Goal: Contribute content: Contribute content

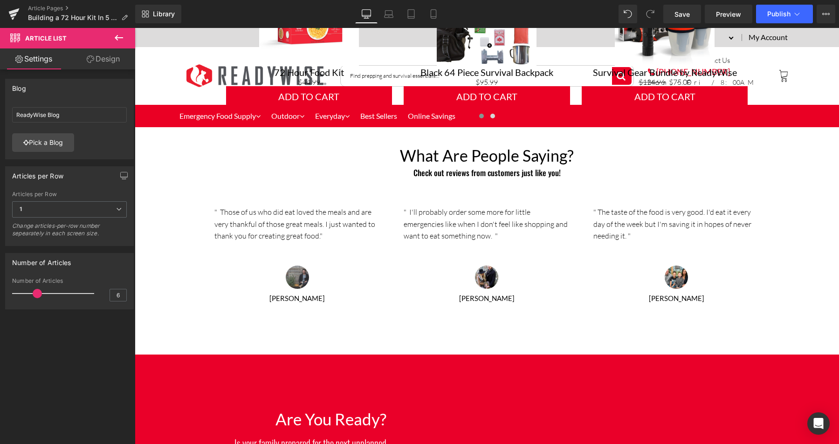
scroll to position [1794, 0]
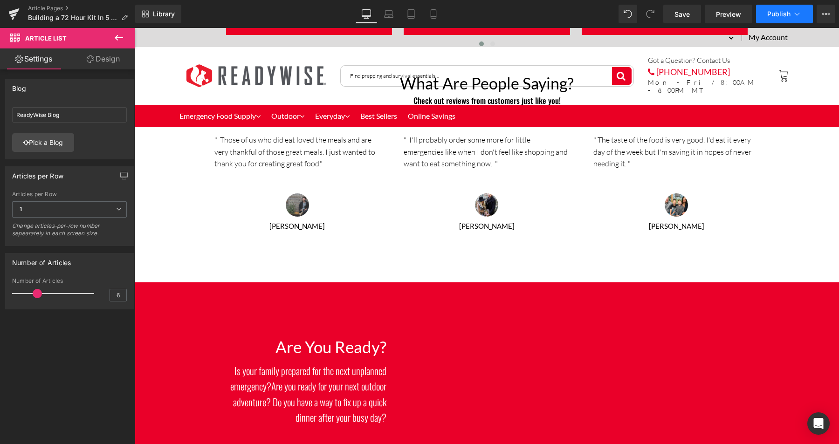
click at [777, 12] on span "Publish" at bounding box center [778, 13] width 23 height 7
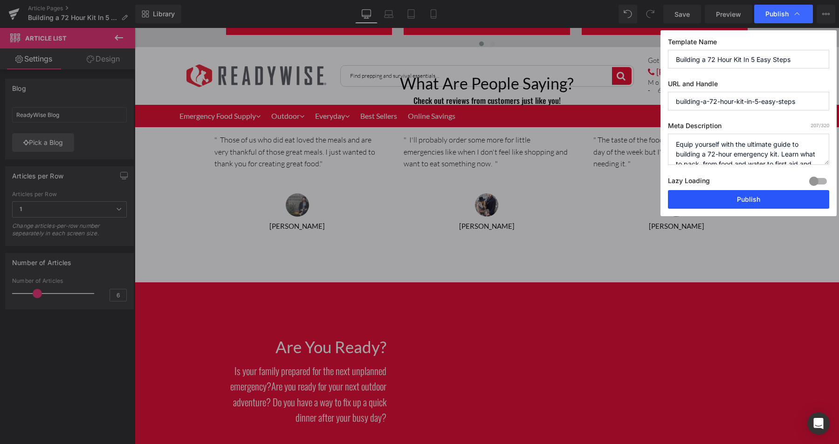
click at [749, 200] on button "Publish" at bounding box center [748, 199] width 161 height 19
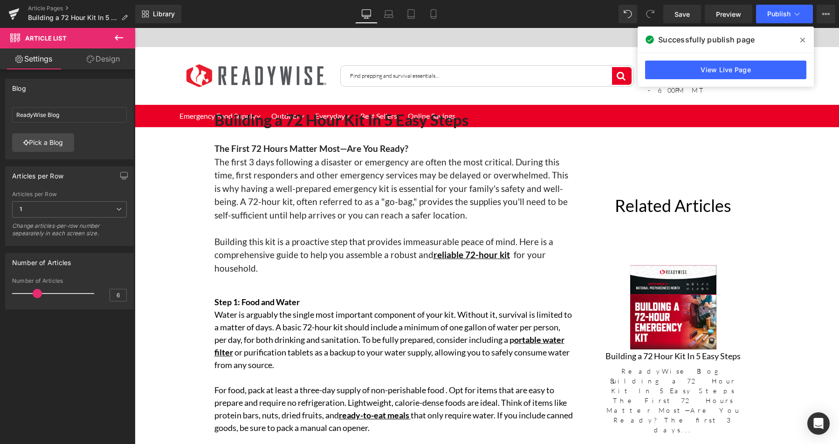
scroll to position [0, 0]
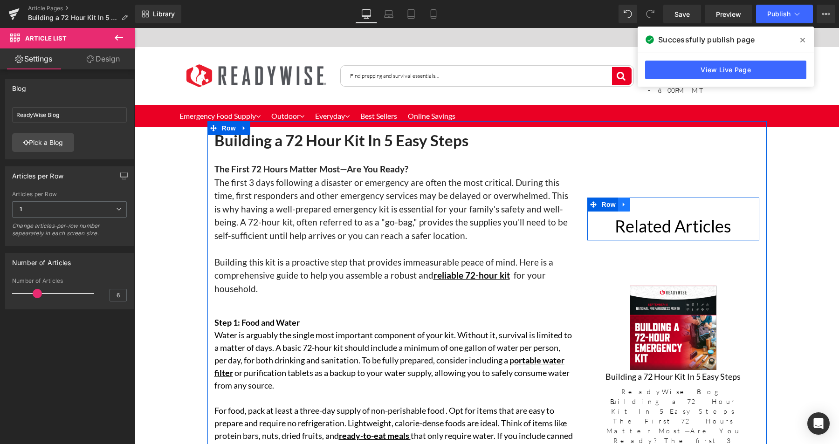
click at [621, 202] on icon at bounding box center [624, 204] width 7 height 7
click at [647, 206] on icon at bounding box center [648, 204] width 7 height 7
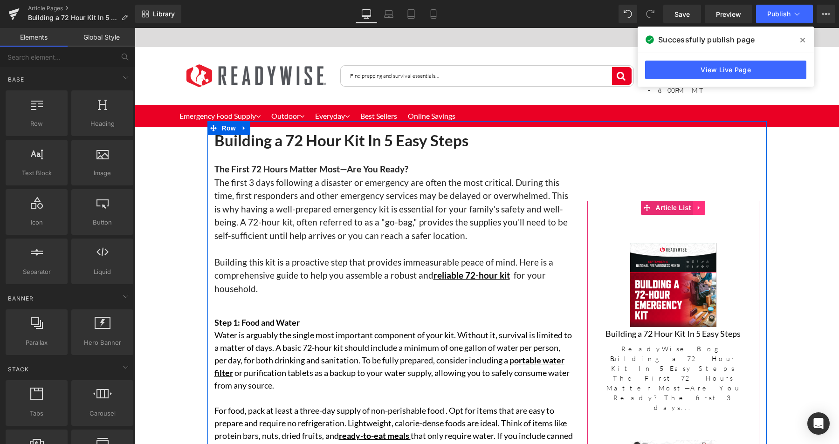
click at [698, 208] on icon at bounding box center [699, 208] width 2 height 4
click at [702, 206] on icon at bounding box center [705, 208] width 7 height 7
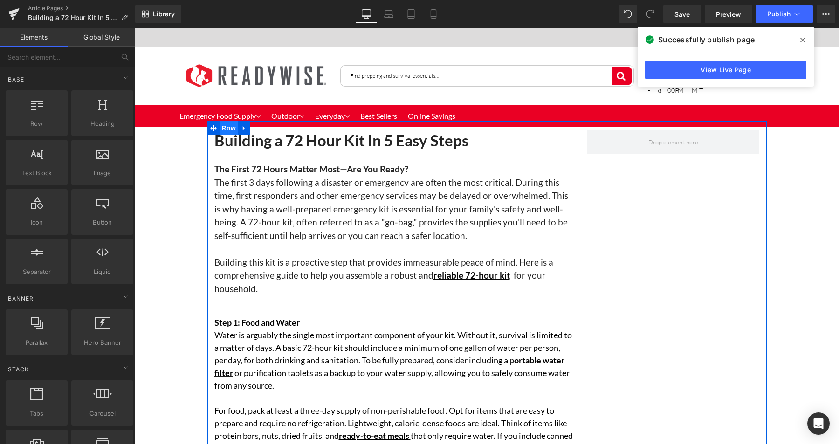
click at [222, 125] on span "Row" at bounding box center [229, 128] width 19 height 14
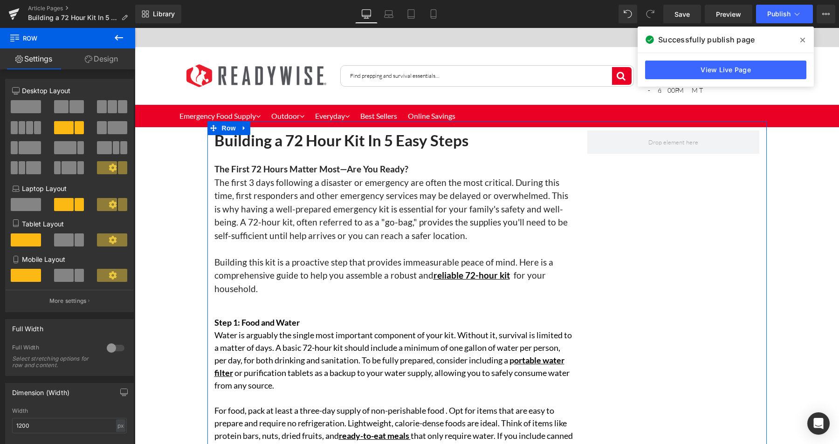
click at [25, 106] on span at bounding box center [26, 106] width 30 height 13
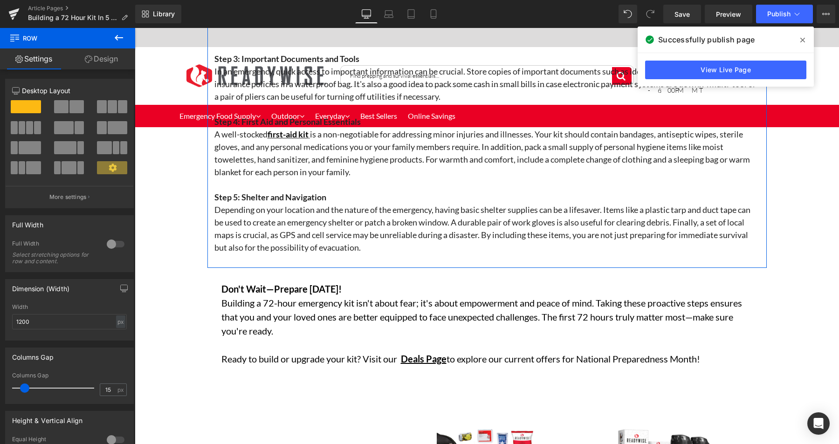
scroll to position [499, 0]
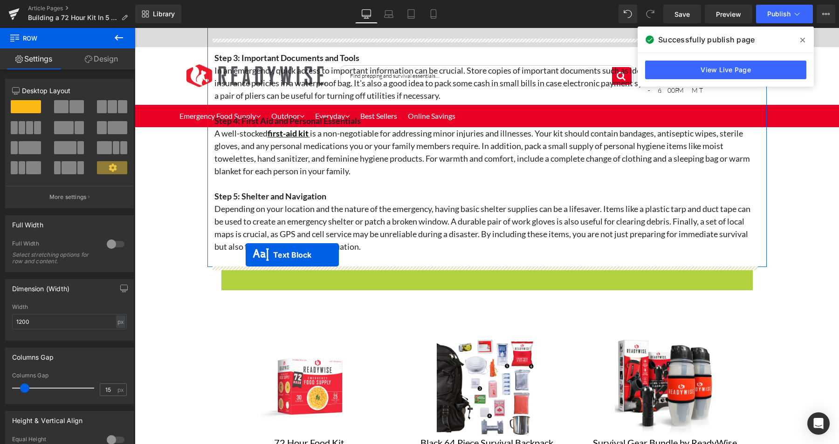
drag, startPoint x: 460, startPoint y: 323, endPoint x: 246, endPoint y: 255, distance: 225.1
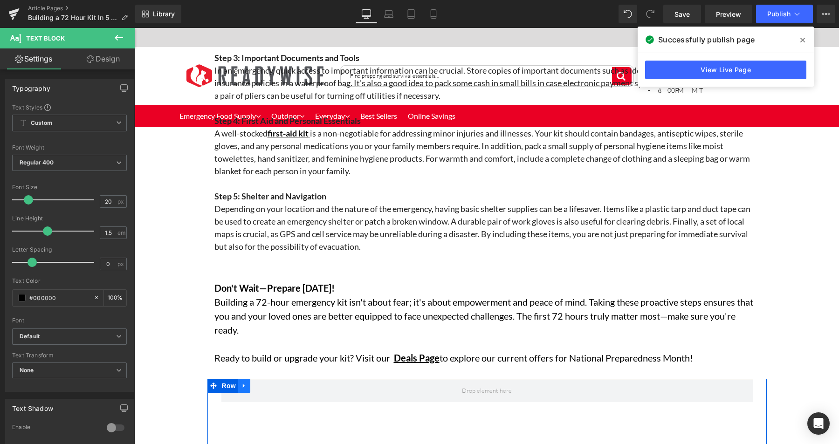
click at [241, 388] on icon at bounding box center [244, 385] width 7 height 7
click at [265, 384] on icon at bounding box center [268, 385] width 7 height 7
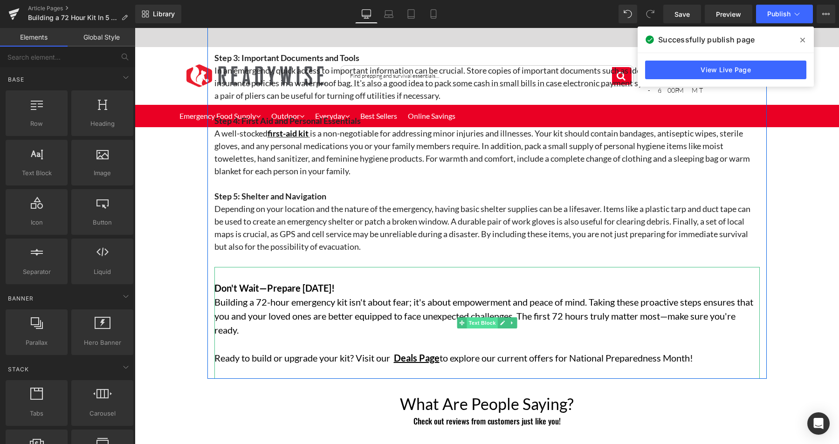
click at [478, 325] on span "Text Block" at bounding box center [482, 322] width 31 height 11
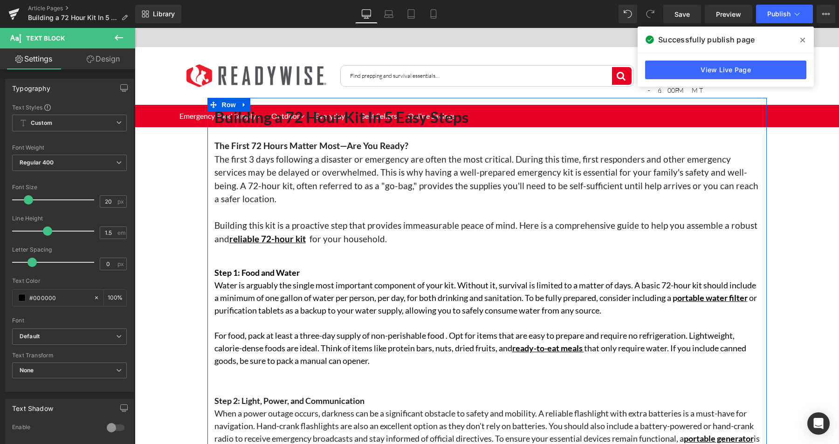
scroll to position [0, 0]
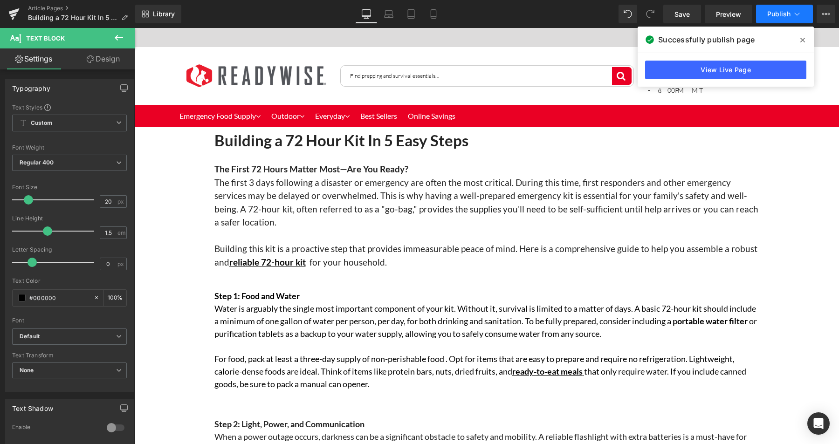
click at [767, 13] on button "Publish" at bounding box center [784, 14] width 57 height 19
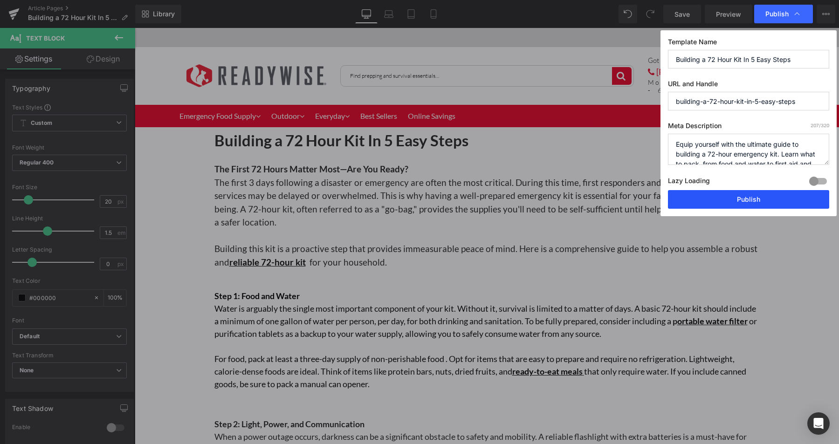
click at [756, 197] on button "Publish" at bounding box center [748, 199] width 161 height 19
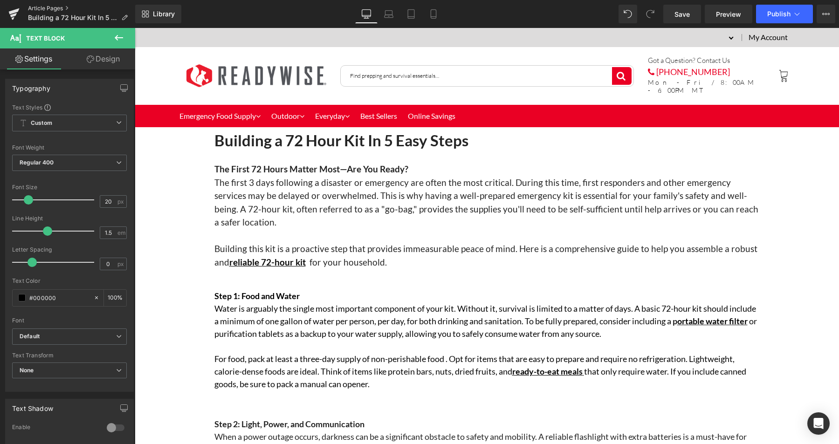
click at [55, 7] on link "Article Pages" at bounding box center [81, 8] width 107 height 7
click at [684, 18] on span "Save" at bounding box center [681, 14] width 15 height 10
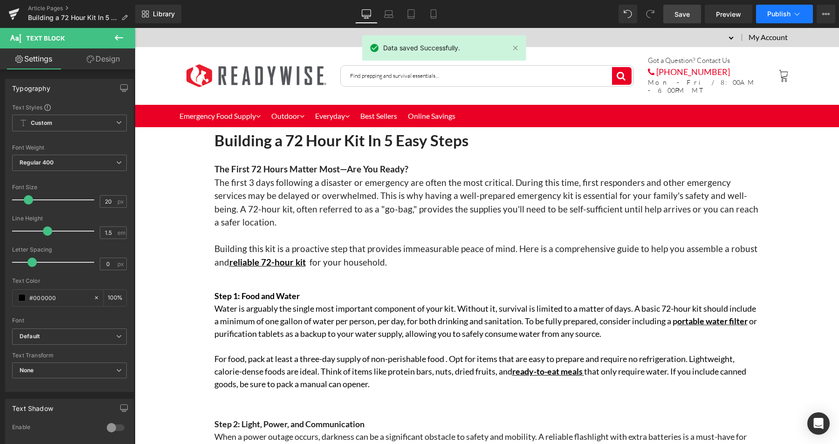
click at [777, 15] on span "Publish" at bounding box center [778, 13] width 23 height 7
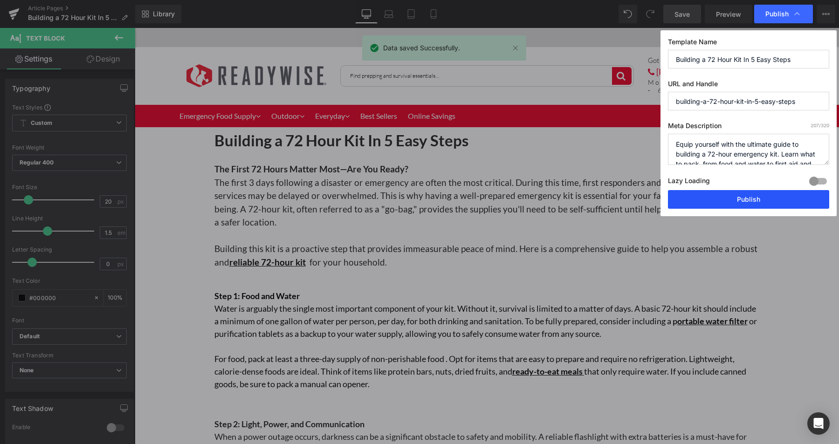
click at [736, 195] on button "Publish" at bounding box center [748, 199] width 161 height 19
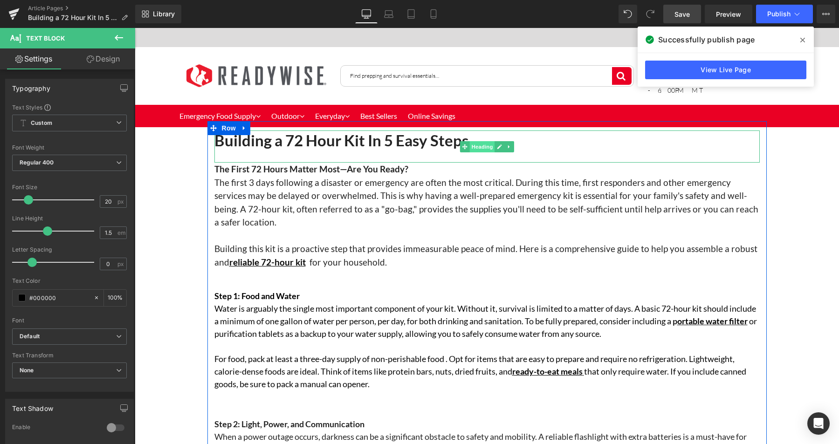
click at [477, 144] on span "Heading" at bounding box center [481, 146] width 25 height 11
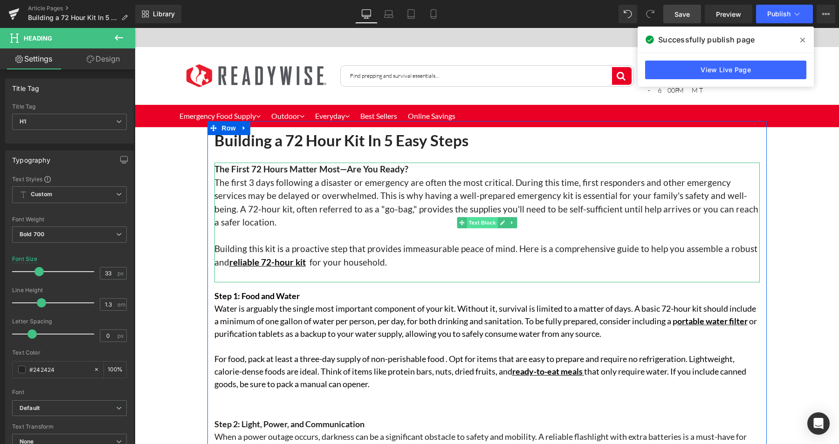
click at [471, 221] on span "Text Block" at bounding box center [482, 222] width 31 height 11
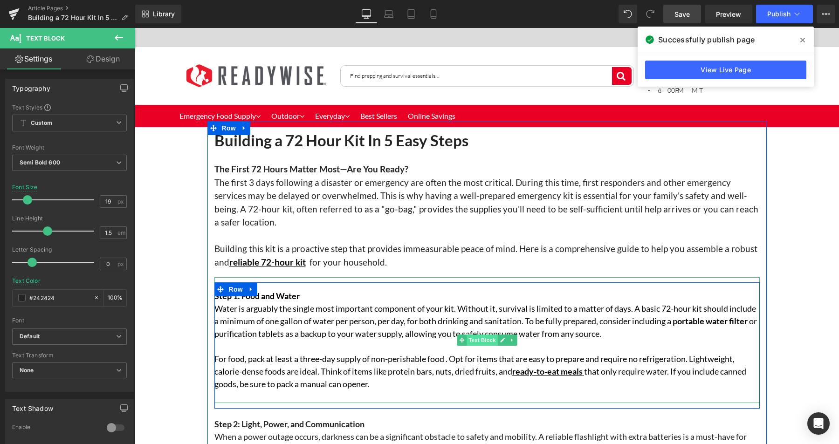
click at [478, 340] on span "Text Block" at bounding box center [482, 340] width 31 height 11
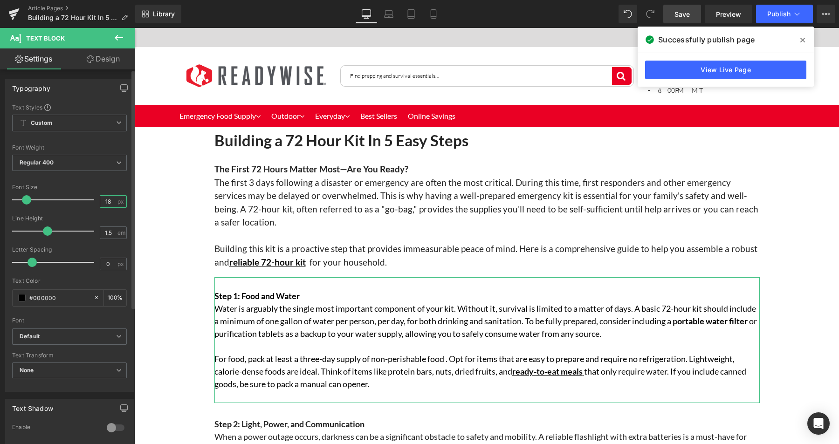
click at [103, 205] on input "18" at bounding box center [108, 202] width 16 height 12
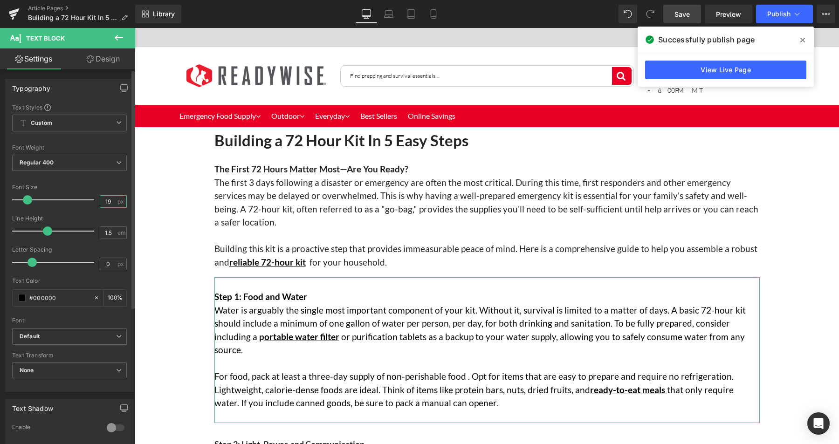
type input "19"
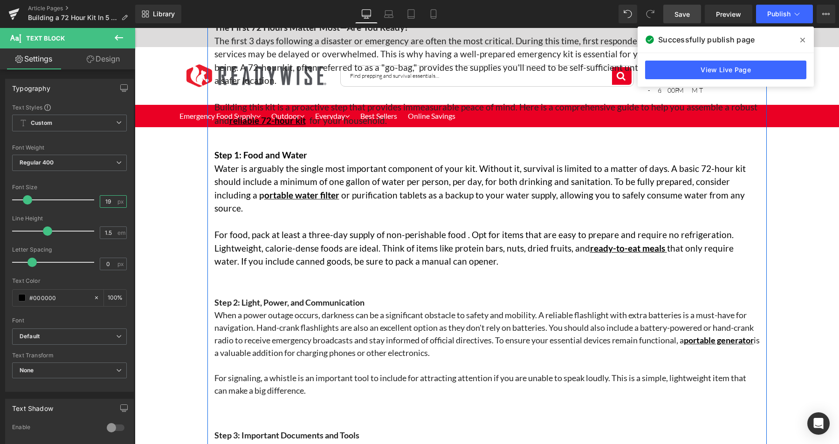
scroll to position [151, 0]
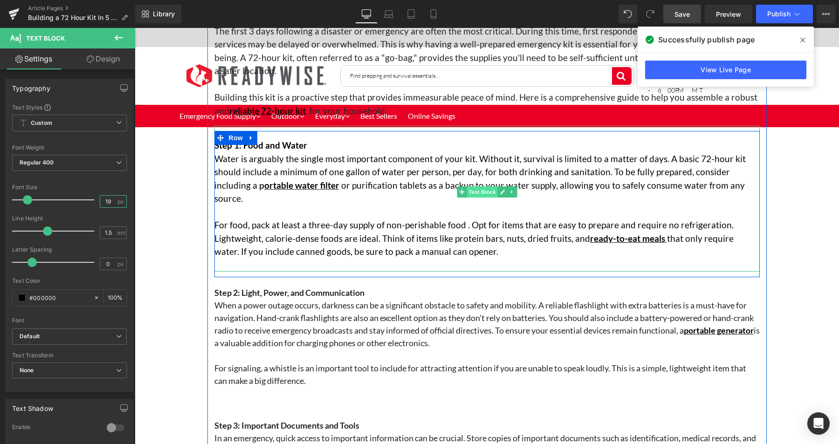
click at [484, 192] on span "Text Block" at bounding box center [482, 191] width 31 height 11
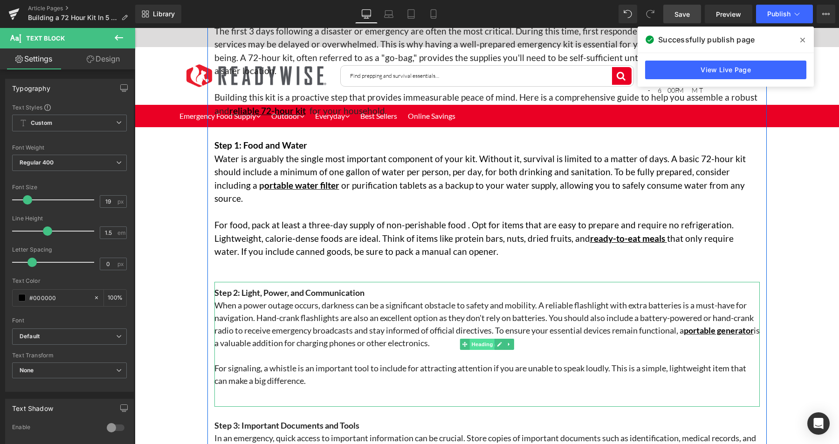
click at [480, 339] on span "Heading" at bounding box center [481, 344] width 25 height 11
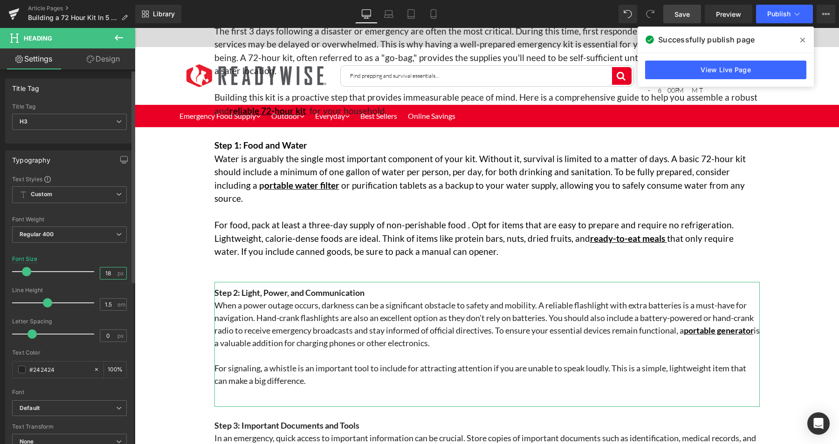
click at [106, 273] on input "18" at bounding box center [108, 274] width 16 height 12
type input "19"
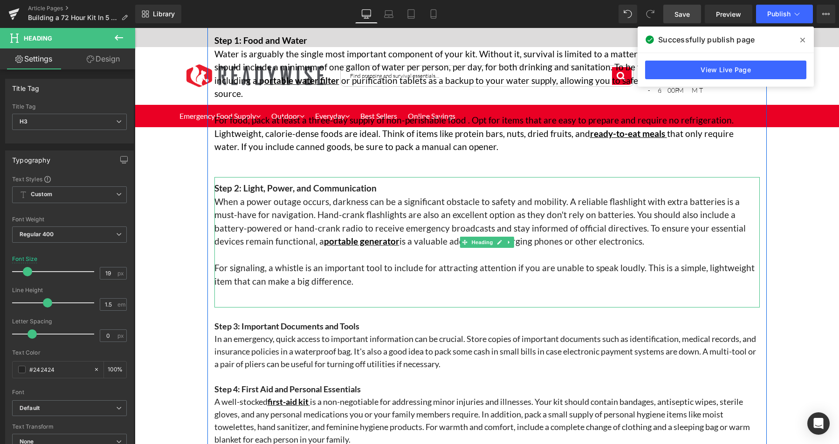
scroll to position [274, 0]
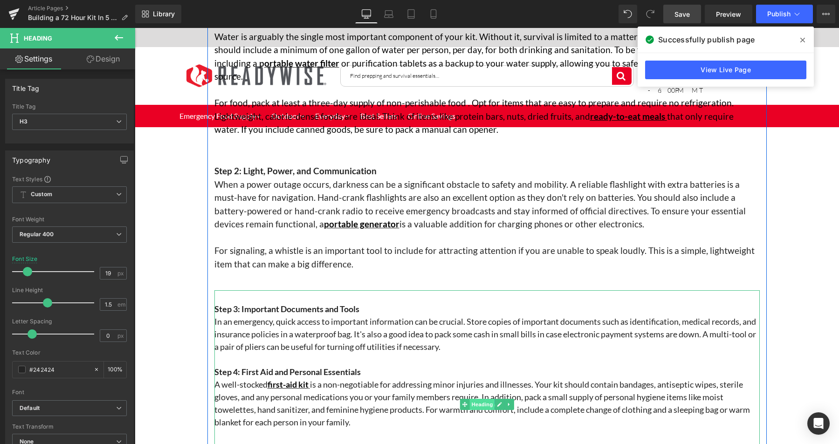
click at [473, 399] on span "Heading" at bounding box center [481, 404] width 25 height 11
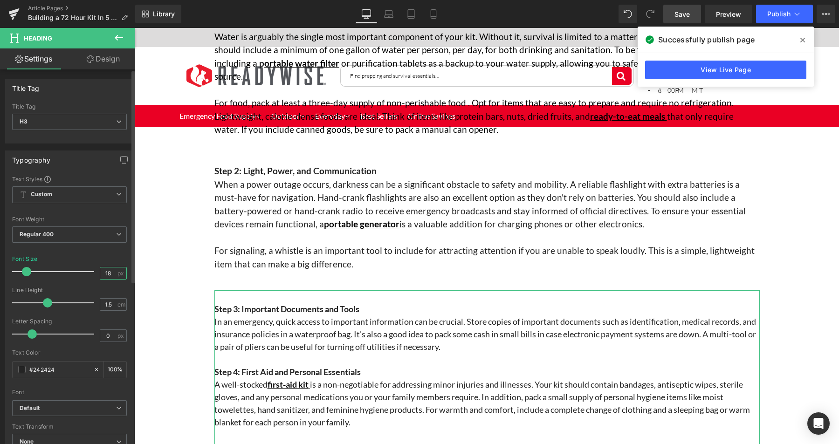
click at [110, 274] on input "18" at bounding box center [108, 274] width 16 height 12
type input "19"
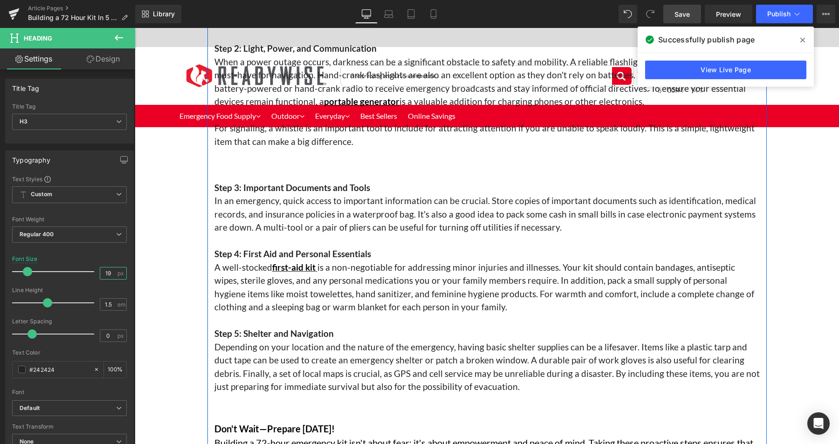
scroll to position [486, 0]
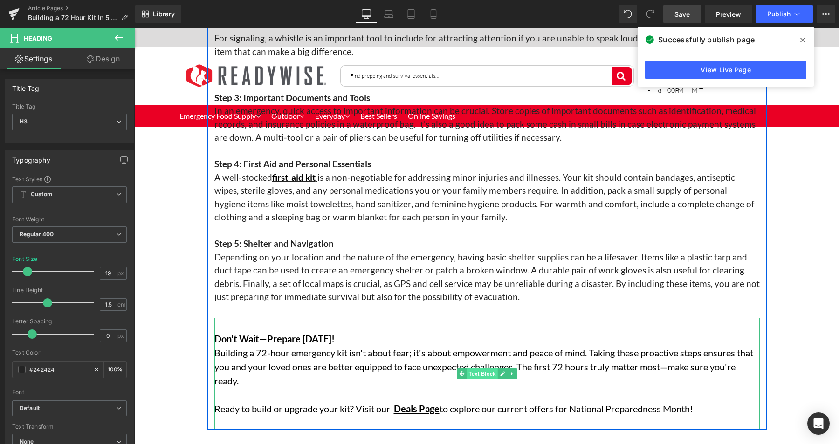
click at [472, 368] on span "Text Block" at bounding box center [482, 373] width 31 height 11
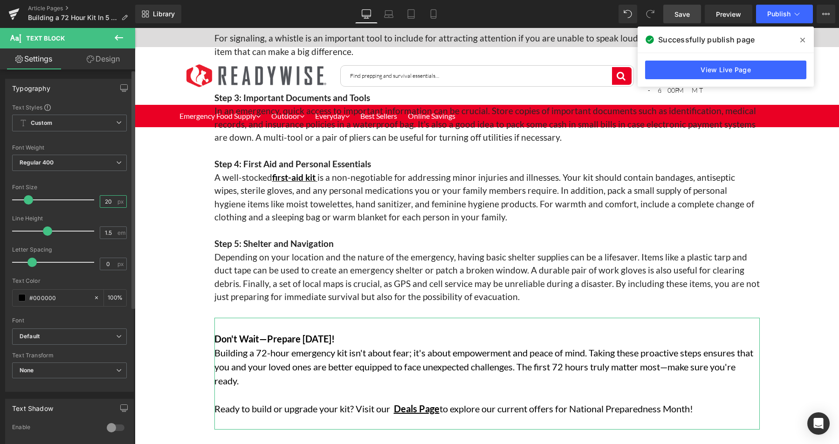
click at [107, 203] on input "20" at bounding box center [108, 202] width 16 height 12
type input "2"
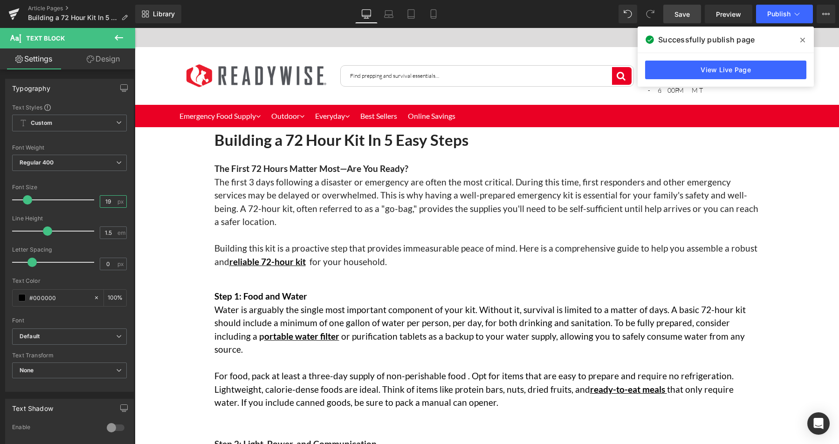
scroll to position [0, 0]
type input "19"
click at [687, 14] on span "Save" at bounding box center [681, 14] width 15 height 10
click at [802, 42] on icon at bounding box center [802, 39] width 5 height 7
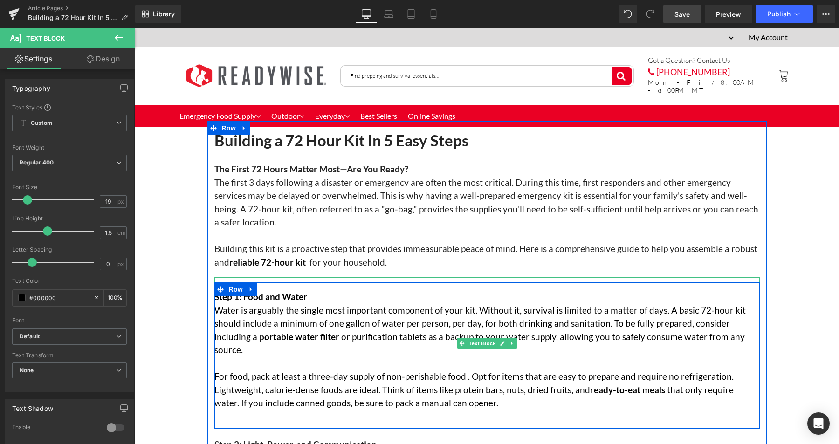
click at [451, 394] on span "that only require water. If you include canned goods, be sure to pack a manual …" at bounding box center [473, 397] width 519 height 24
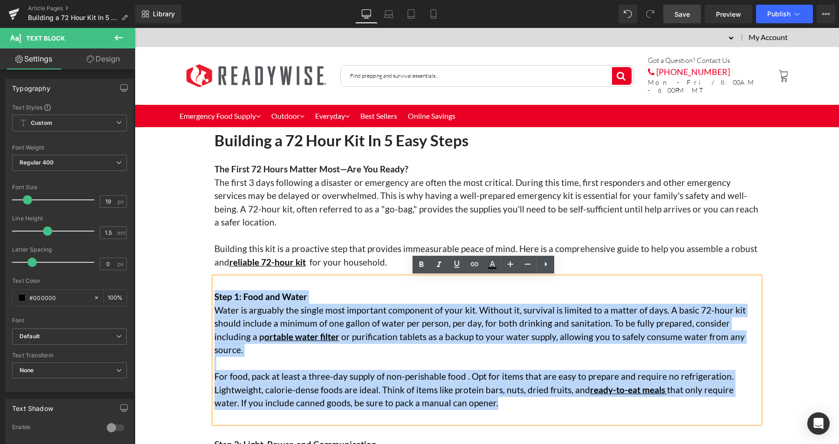
drag, startPoint x: 430, startPoint y: 392, endPoint x: 211, endPoint y: 296, distance: 239.4
click at [214, 296] on div "Step 1: Food and Water Water is arguably the single most important component of…" at bounding box center [486, 350] width 545 height 146
copy div "Step 1: Food and Water Water is arguably the single most important component of…"
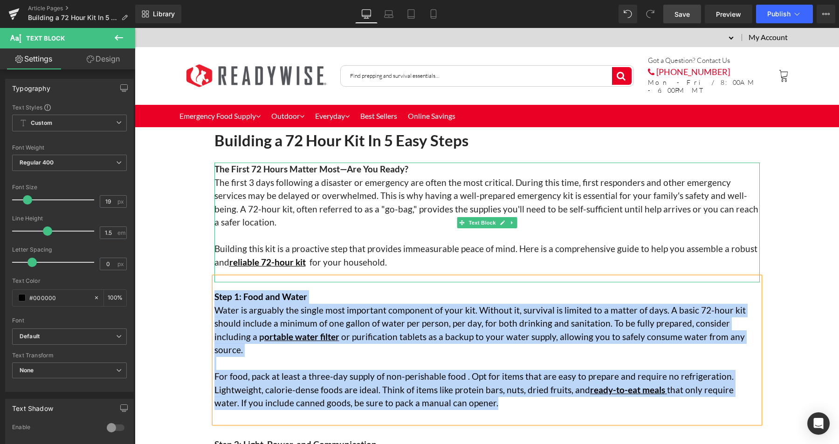
click at [412, 264] on p "Building this kit is a proactive step that provides immeasurable peace of mind.…" at bounding box center [486, 255] width 545 height 27
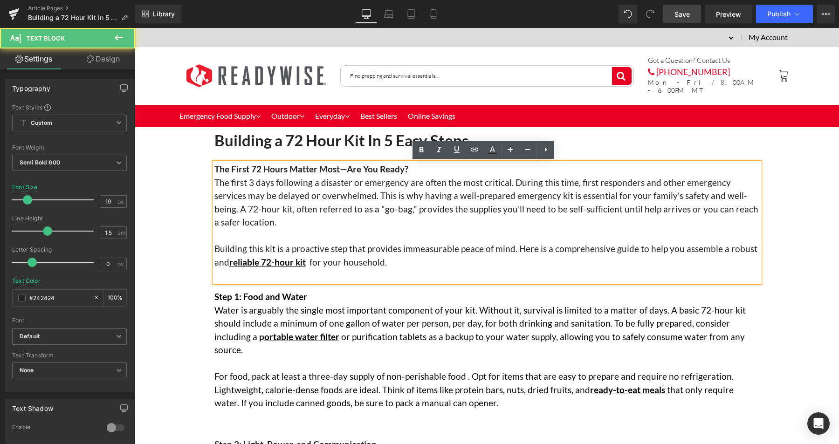
click at [393, 264] on p "Building this kit is a proactive step that provides immeasurable peace of mind.…" at bounding box center [486, 255] width 545 height 27
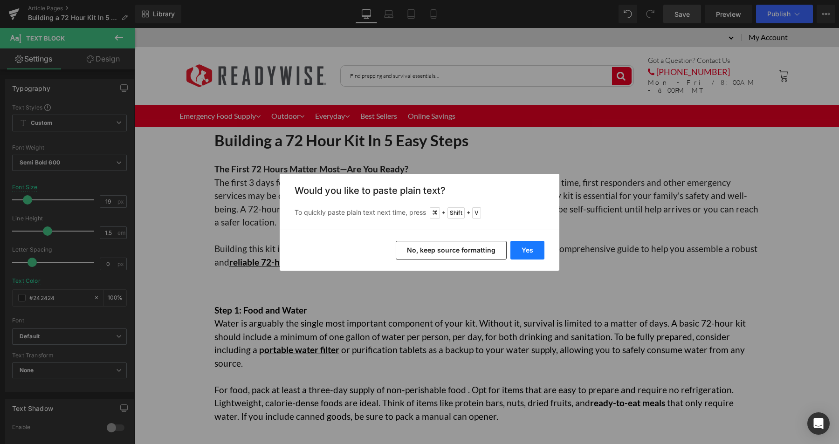
click at [532, 250] on button "Yes" at bounding box center [527, 250] width 34 height 19
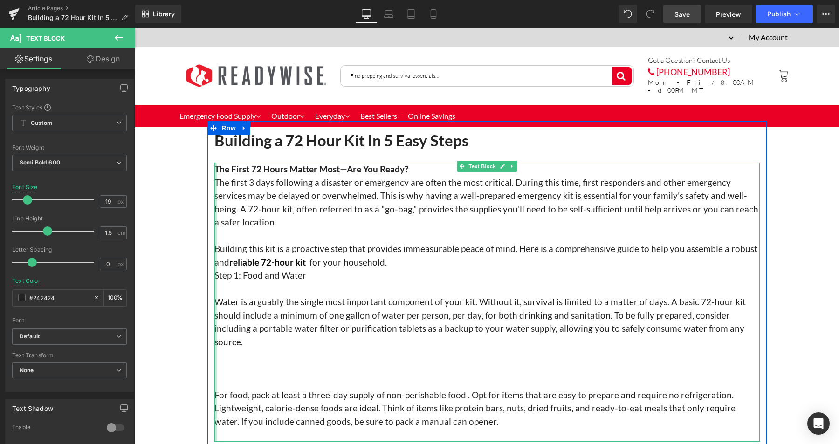
click at [214, 275] on div at bounding box center [215, 302] width 2 height 279
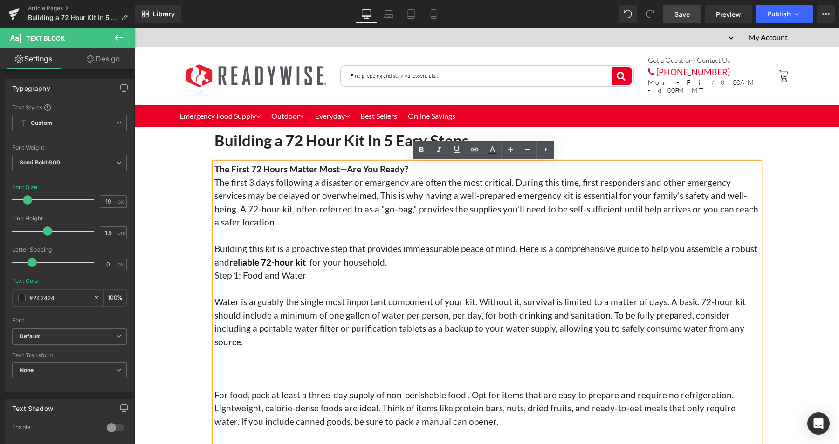
click at [214, 275] on span "Step 1: Food and Water" at bounding box center [260, 275] width 92 height 11
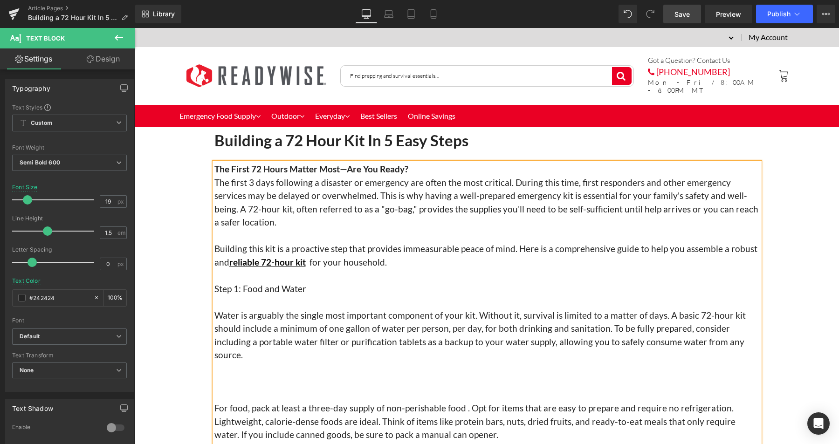
click at [293, 375] on p at bounding box center [486, 382] width 545 height 14
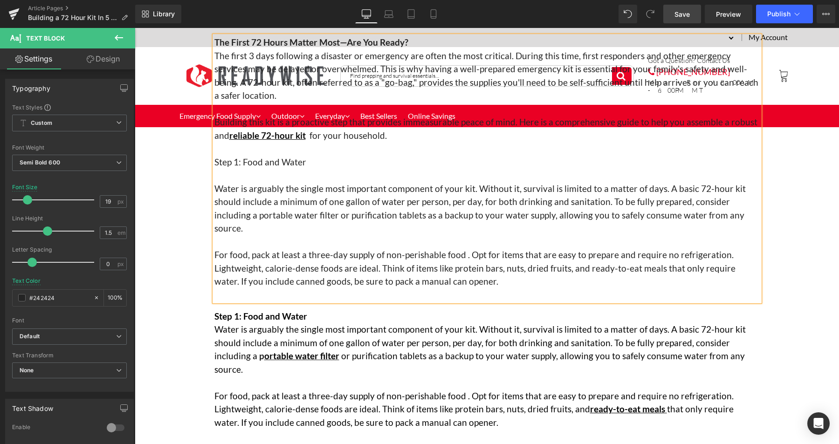
scroll to position [158, 0]
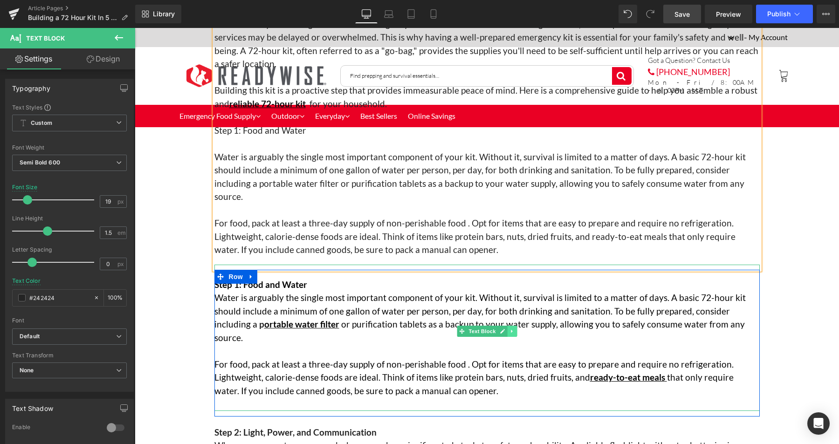
click at [509, 329] on icon at bounding box center [511, 332] width 5 height 6
drag, startPoint x: 407, startPoint y: 330, endPoint x: 386, endPoint y: 327, distance: 21.2
click at [407, 344] on p at bounding box center [486, 351] width 545 height 14
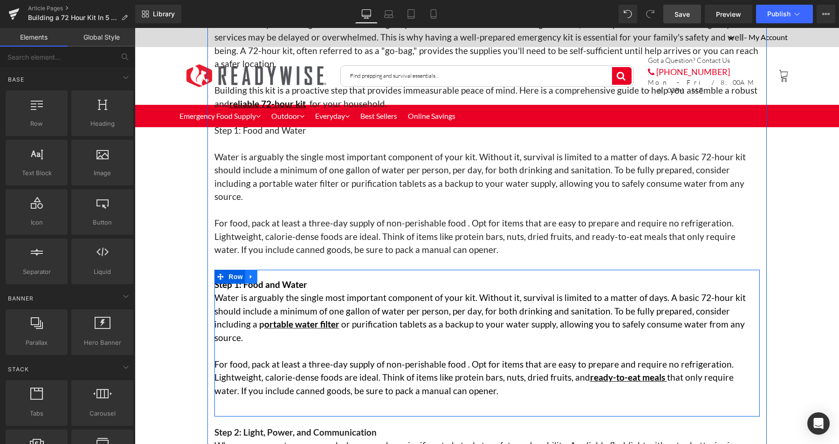
click at [249, 274] on icon at bounding box center [251, 277] width 7 height 7
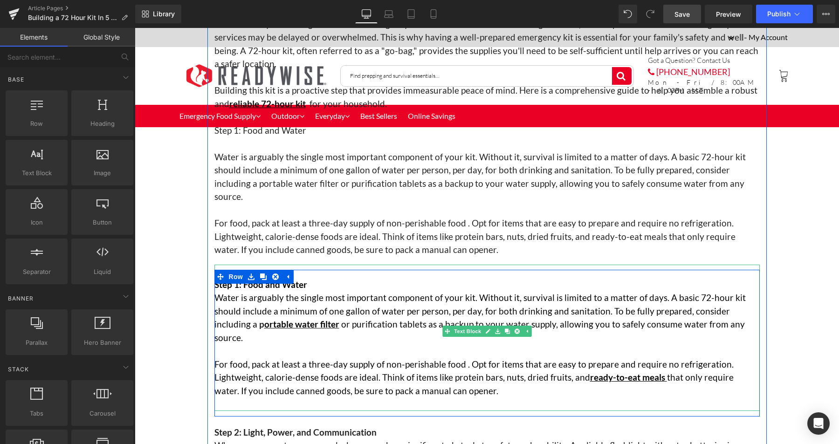
click at [316, 344] on p at bounding box center [486, 351] width 545 height 14
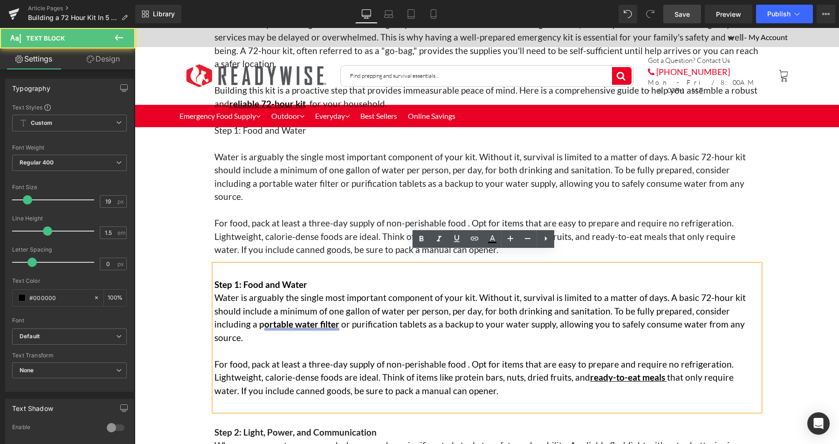
click at [271, 319] on link "ortable water filter" at bounding box center [301, 324] width 75 height 11
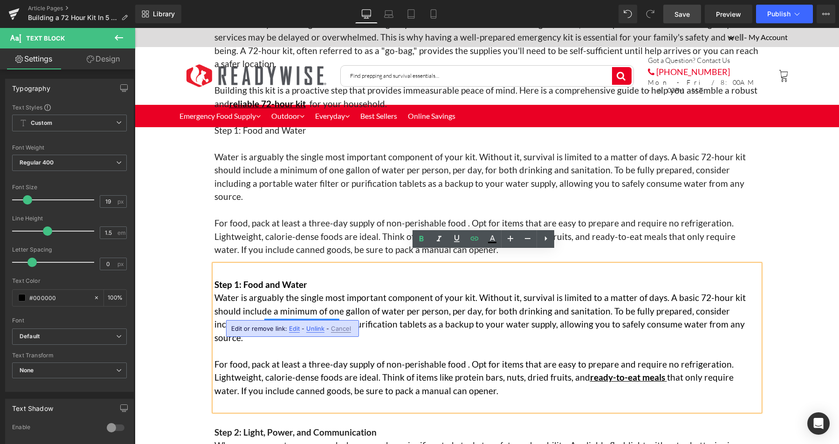
click at [291, 326] on span "Edit" at bounding box center [294, 329] width 11 height 8
click at [285, 331] on input "[URL][DOMAIN_NAME]" at bounding box center [285, 331] width 144 height 23
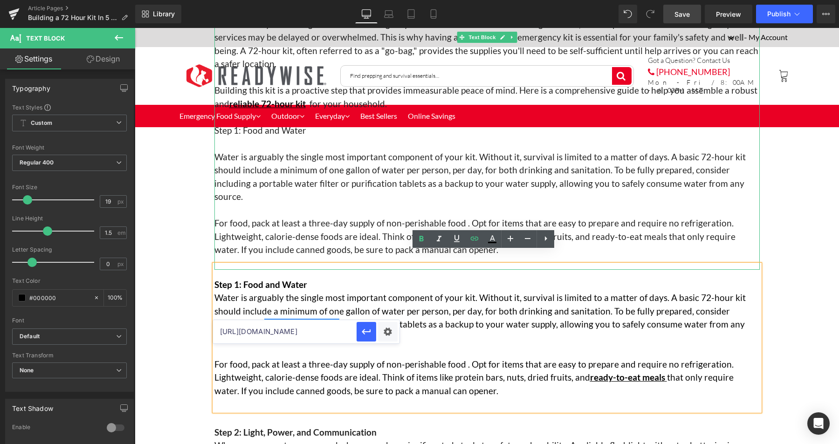
click at [316, 232] on span "For food, pack at least a three-day supply of non-perishable food . Opt for ite…" at bounding box center [474, 236] width 521 height 37
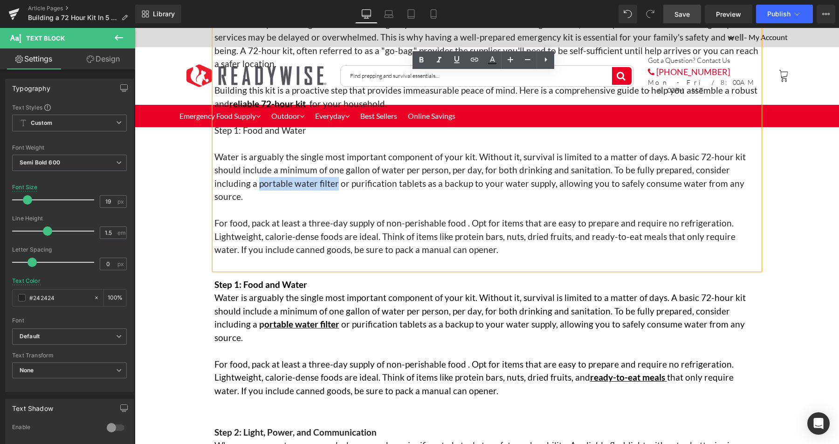
drag, startPoint x: 285, startPoint y: 185, endPoint x: 211, endPoint y: 186, distance: 73.7
click at [214, 186] on span "Water is arguably the single most important component of your kit. Without it, …" at bounding box center [479, 176] width 531 height 51
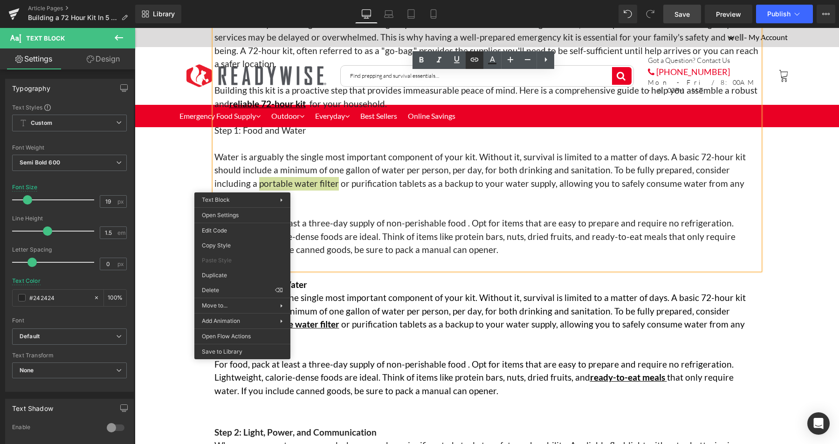
click at [469, 60] on icon at bounding box center [474, 59] width 11 height 11
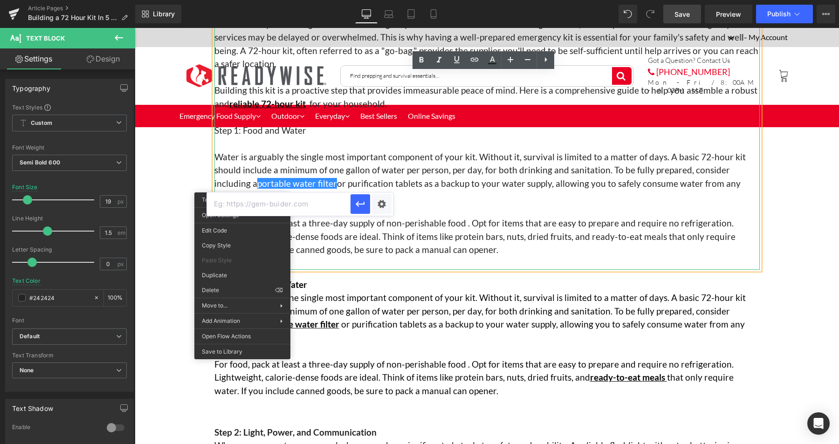
click at [323, 205] on input "text" at bounding box center [279, 203] width 144 height 23
paste input "[URL][DOMAIN_NAME]"
click at [359, 203] on icon "button" at bounding box center [360, 204] width 11 height 11
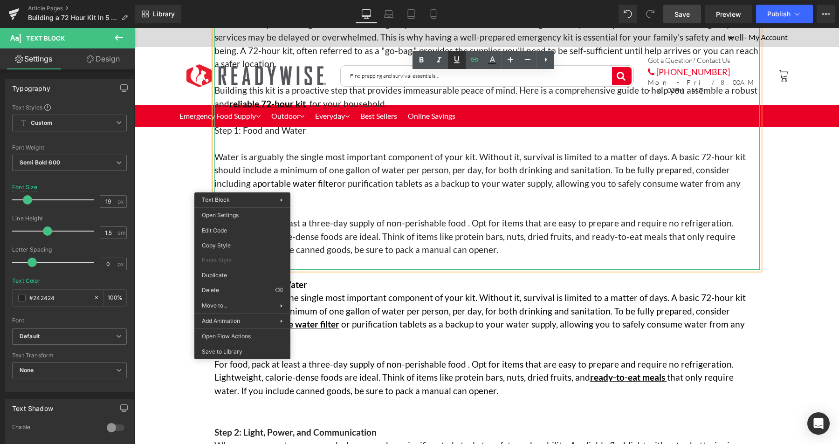
click at [452, 61] on icon at bounding box center [456, 59] width 11 height 11
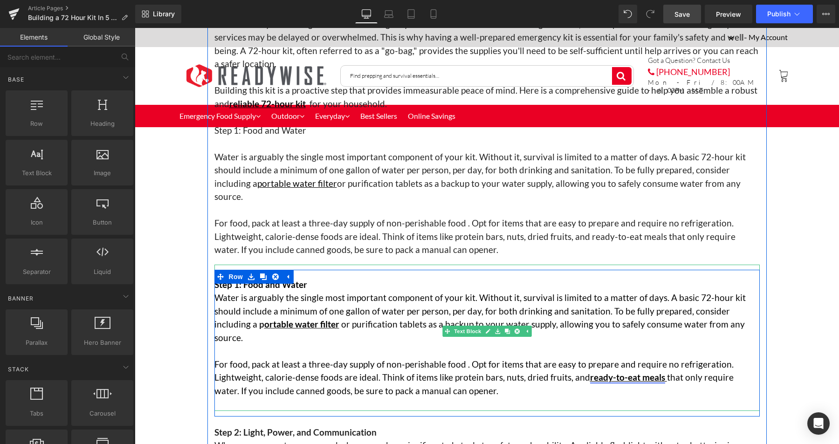
click at [631, 372] on span "ready-to-eat meals" at bounding box center [627, 377] width 75 height 11
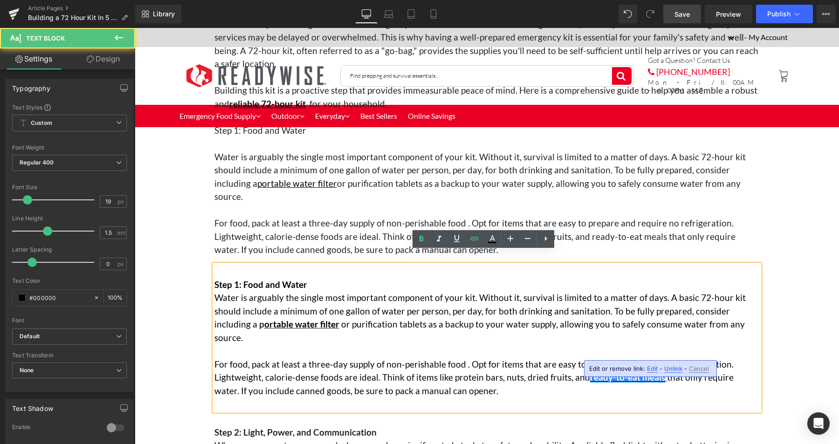
click at [652, 370] on span "Edit" at bounding box center [652, 369] width 11 height 8
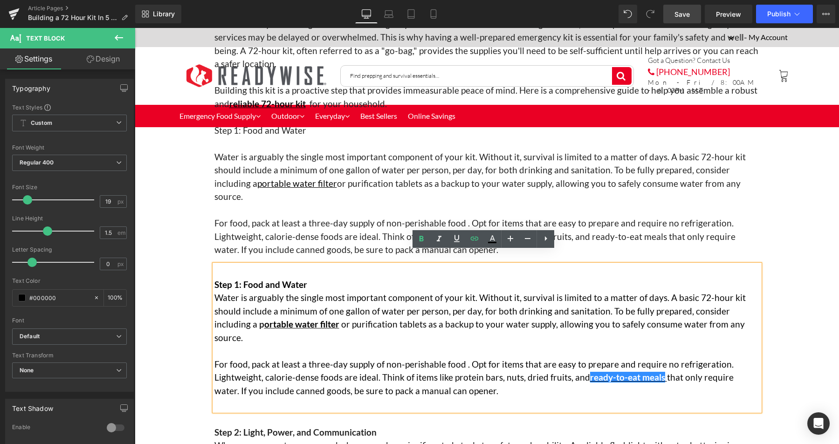
type input "[URL][DOMAIN_NAME]"
click at [598, 370] on input "[URL][DOMAIN_NAME]" at bounding box center [642, 371] width 144 height 23
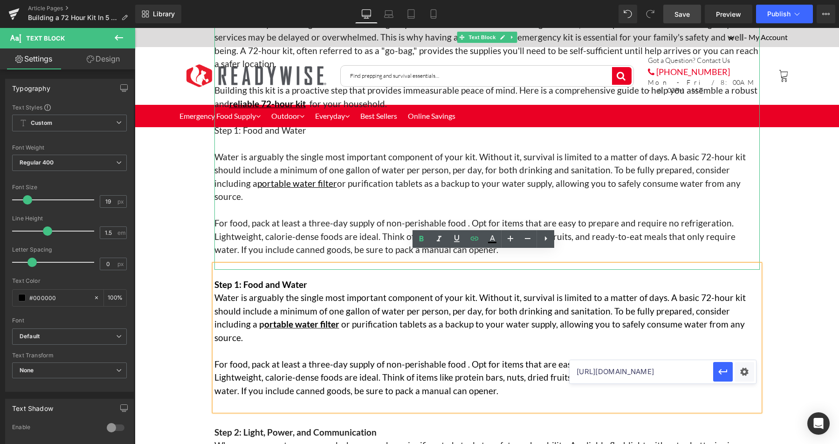
click at [619, 222] on span "For food, pack at least a three-day supply of non-perishable food . Opt for ite…" at bounding box center [474, 236] width 521 height 37
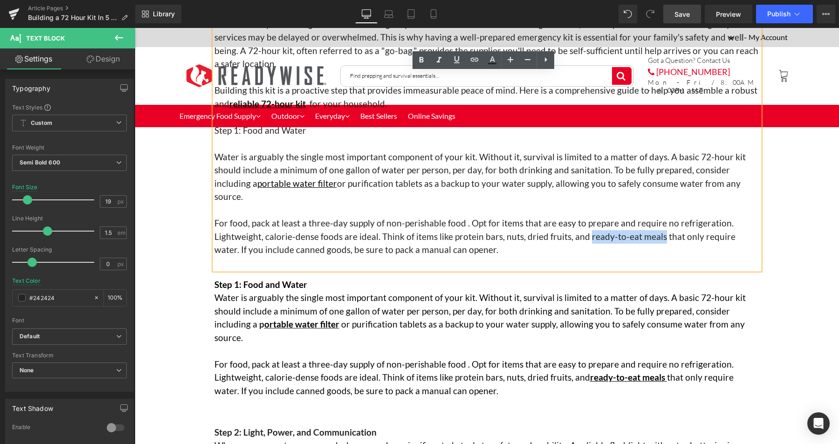
drag, startPoint x: 652, startPoint y: 223, endPoint x: 581, endPoint y: 223, distance: 70.8
click at [581, 223] on span "For food, pack at least a three-day supply of non-perishable food . Opt for ite…" at bounding box center [474, 236] width 521 height 37
click at [473, 58] on icon at bounding box center [475, 60] width 8 height 4
click at [625, 248] on input "text" at bounding box center [642, 244] width 144 height 23
paste input "[URL][DOMAIN_NAME]"
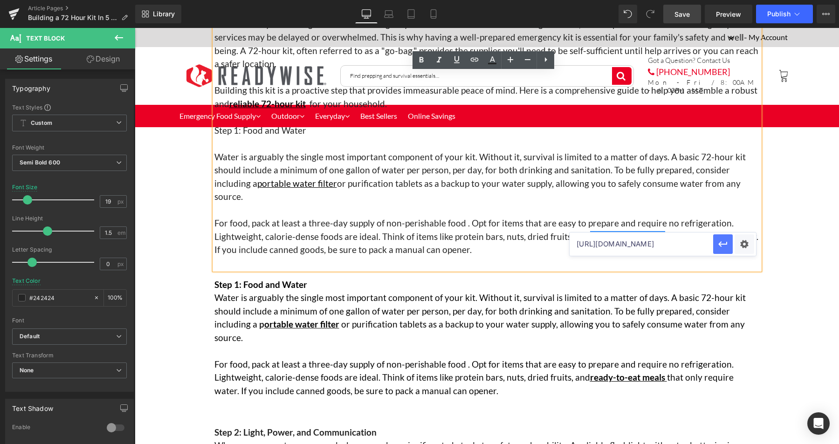
scroll to position [0, 138]
click at [722, 246] on icon "button" at bounding box center [722, 244] width 11 height 11
click at [459, 63] on icon at bounding box center [456, 59] width 11 height 11
drag, startPoint x: 187, startPoint y: 320, endPoint x: 192, endPoint y: 319, distance: 4.8
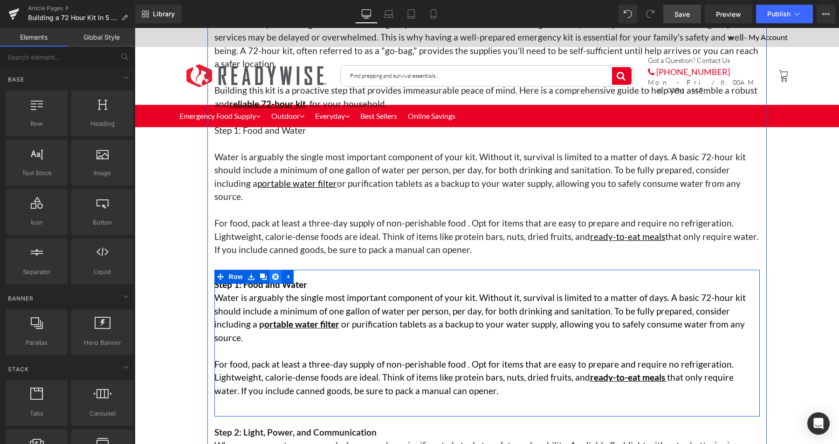
click at [272, 274] on icon at bounding box center [275, 277] width 7 height 7
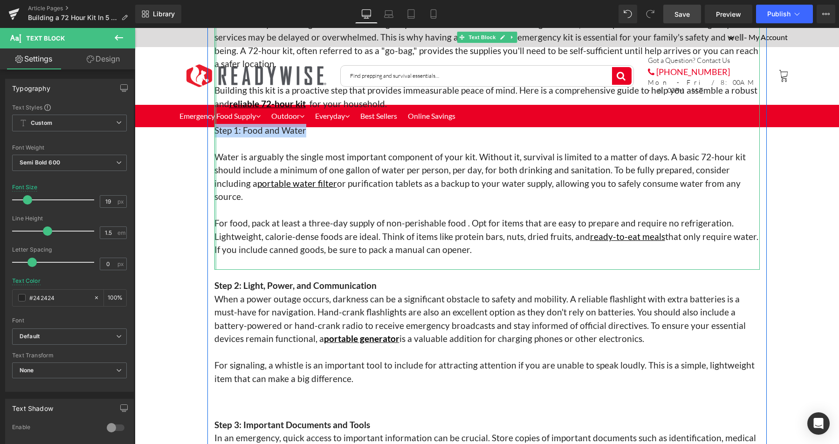
drag, startPoint x: 274, startPoint y: 130, endPoint x: 213, endPoint y: 131, distance: 61.1
click at [214, 131] on div "The First 72 Hours Matter Most—Are You Ready? The first 3 days following a disa…" at bounding box center [486, 137] width 545 height 266
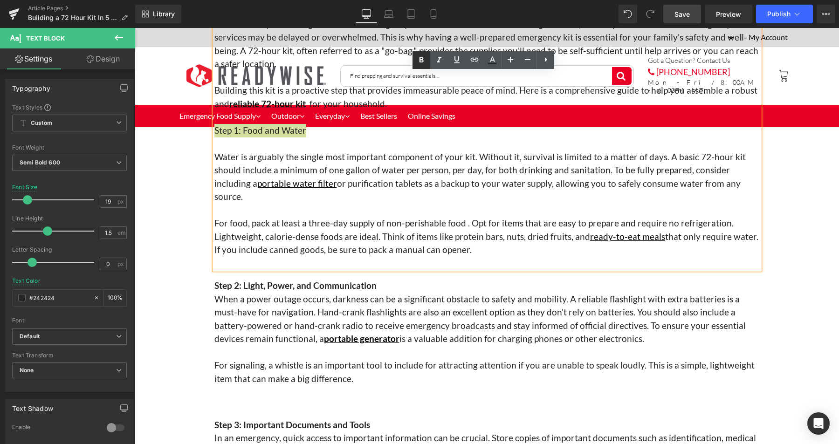
click at [423, 64] on icon at bounding box center [421, 60] width 11 height 11
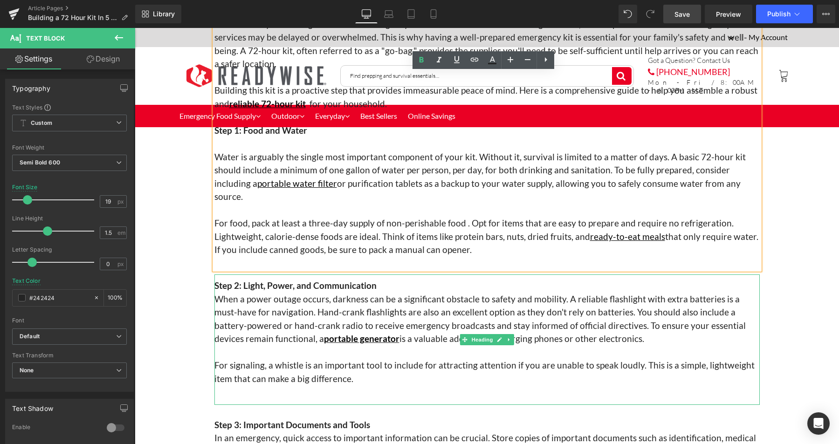
click at [380, 304] on h3 "When a power outage occurs, darkness can be a significant obstacle to safety an…" at bounding box center [486, 319] width 545 height 53
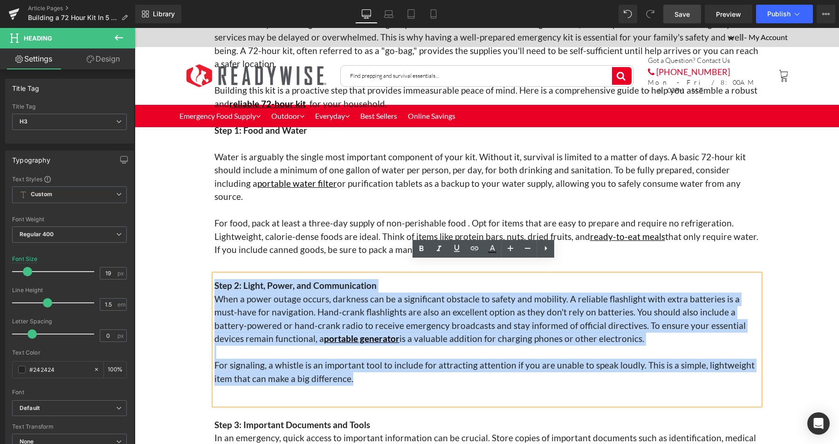
drag, startPoint x: 353, startPoint y: 366, endPoint x: 212, endPoint y: 272, distance: 170.4
click at [214, 275] on div "Step 2: Light, Power, and Communication When a power outage occurs, darkness ca…" at bounding box center [486, 340] width 545 height 131
copy div "Step 2: Light, Power, and Communication When a power outage occurs, darkness ca…"
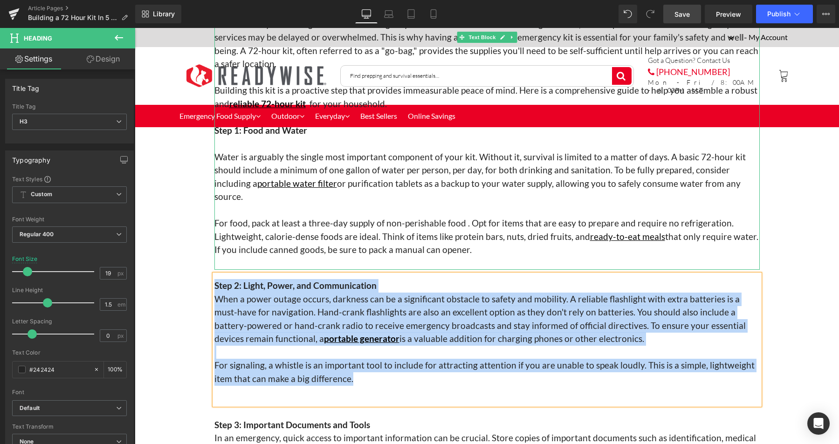
click at [475, 238] on p "For food, pack at least a three-day supply of non-perishable food . Opt for ite…" at bounding box center [486, 237] width 545 height 40
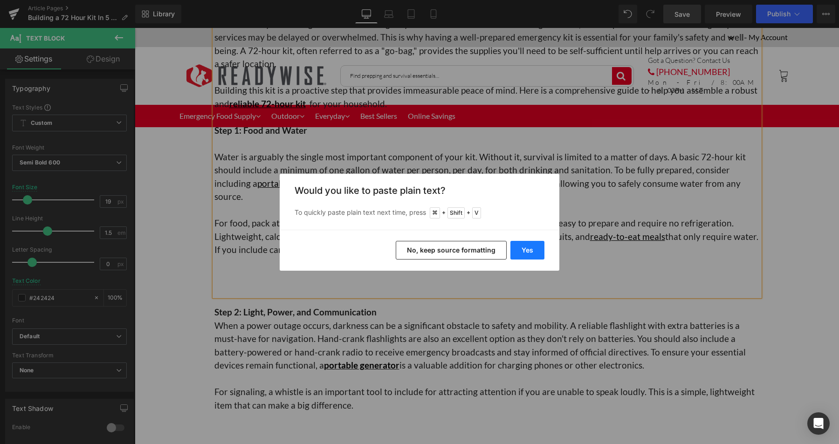
click at [529, 251] on button "Yes" at bounding box center [527, 250] width 34 height 19
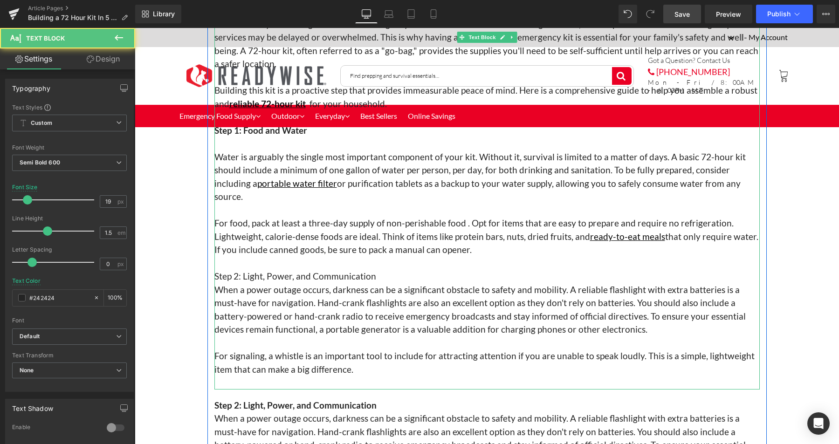
click at [374, 270] on p "Step 2: Light, Power, and Communication" at bounding box center [486, 277] width 545 height 14
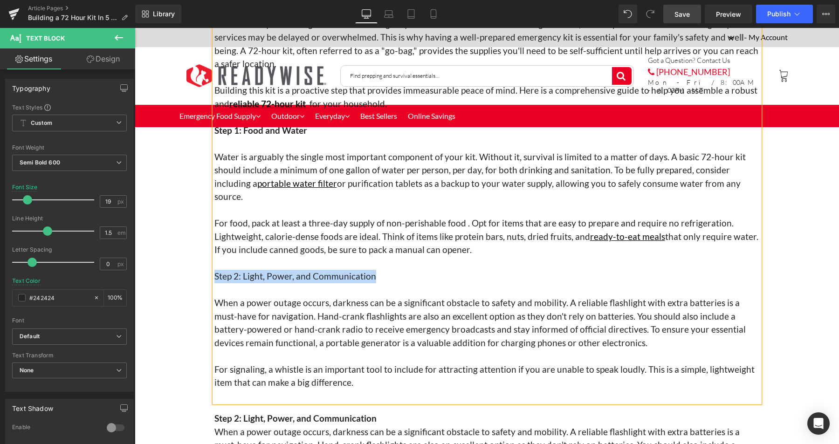
drag, startPoint x: 371, startPoint y: 264, endPoint x: 211, endPoint y: 263, distance: 159.9
click at [214, 270] on p "Step 2: Light, Power, and Communication" at bounding box center [486, 277] width 545 height 14
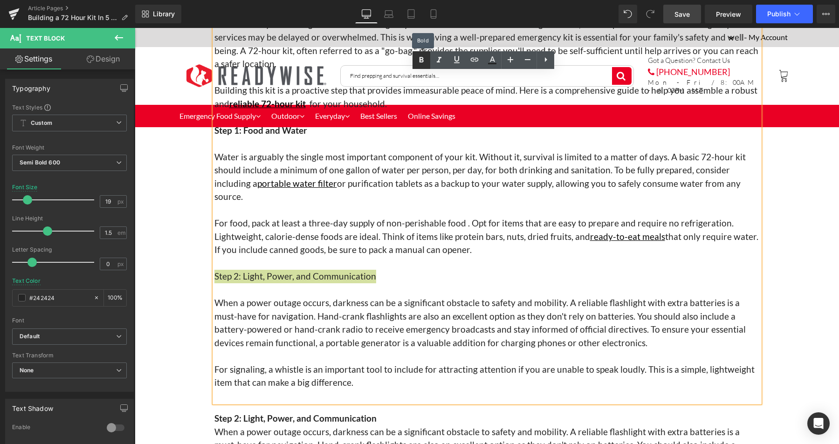
click at [424, 61] on icon at bounding box center [421, 60] width 11 height 11
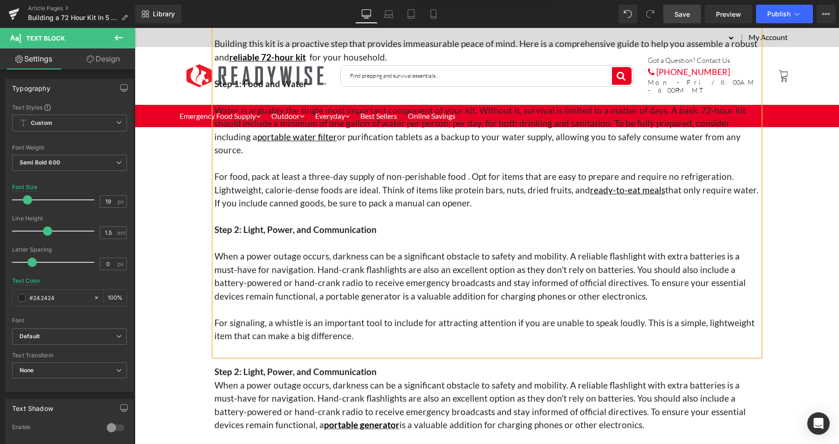
scroll to position [239, 0]
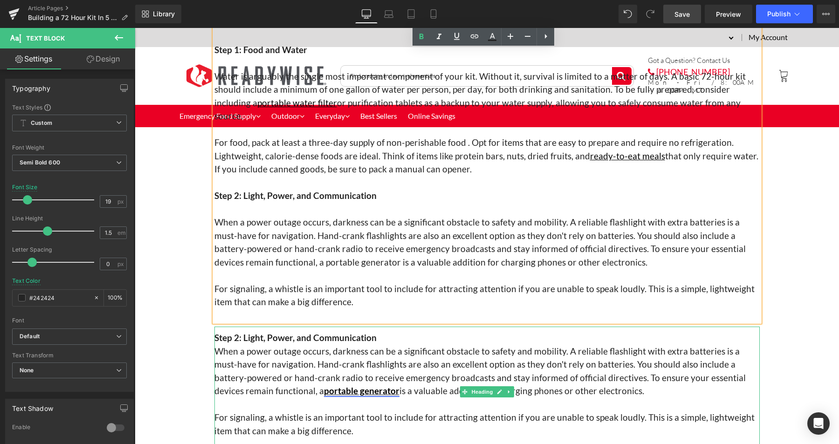
click at [324, 385] on link "portable generator" at bounding box center [362, 390] width 76 height 11
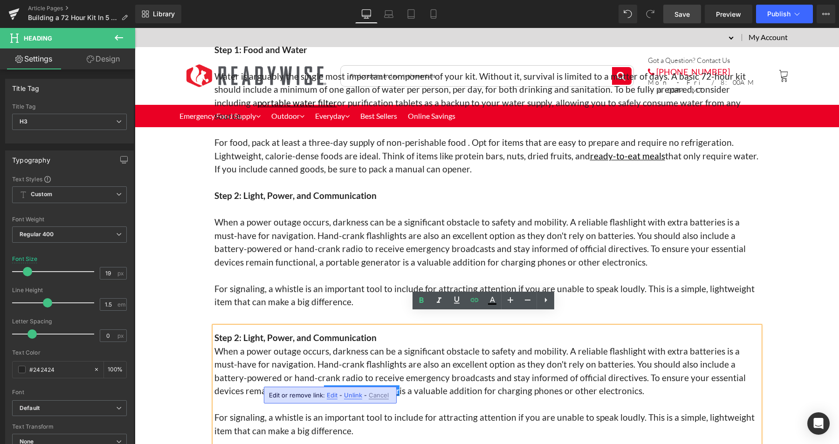
click at [334, 393] on span "Edit" at bounding box center [332, 396] width 11 height 8
type input "[URL][DOMAIN_NAME]"
click at [363, 399] on input "[URL][DOMAIN_NAME]" at bounding box center [322, 398] width 144 height 23
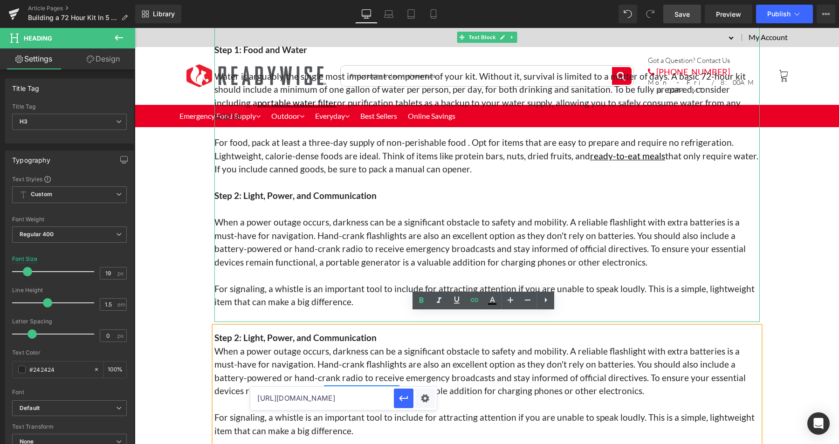
click at [332, 269] on p at bounding box center [486, 276] width 545 height 14
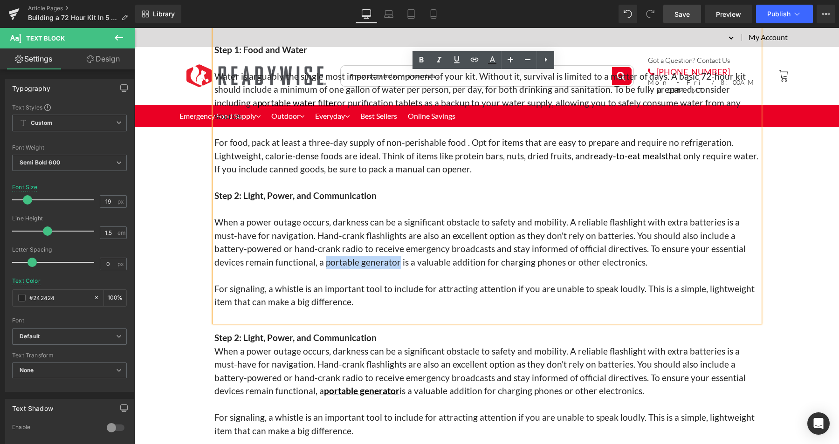
drag, startPoint x: 332, startPoint y: 250, endPoint x: 261, endPoint y: 251, distance: 71.3
click at [261, 251] on span "When a power outage occurs, darkness can be a significant obstacle to safety an…" at bounding box center [479, 242] width 531 height 51
click at [476, 59] on icon at bounding box center [474, 59] width 11 height 11
drag, startPoint x: 364, startPoint y: 274, endPoint x: 368, endPoint y: 273, distance: 4.8
click at [364, 274] on input "text" at bounding box center [321, 269] width 144 height 23
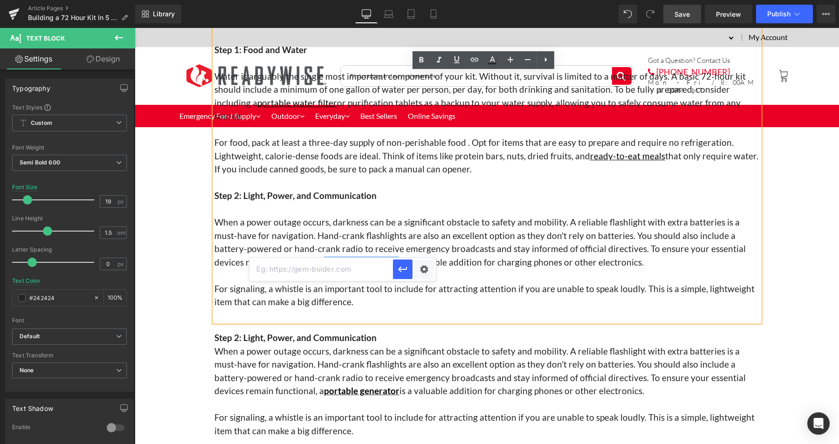
paste input "[URL][DOMAIN_NAME]"
click at [401, 269] on icon "button" at bounding box center [403, 270] width 9 height 6
click at [459, 62] on icon at bounding box center [456, 59] width 11 height 11
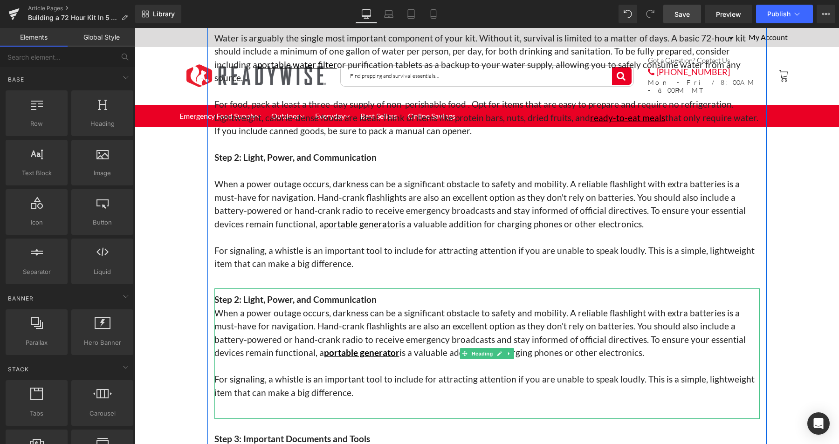
scroll to position [292, 0]
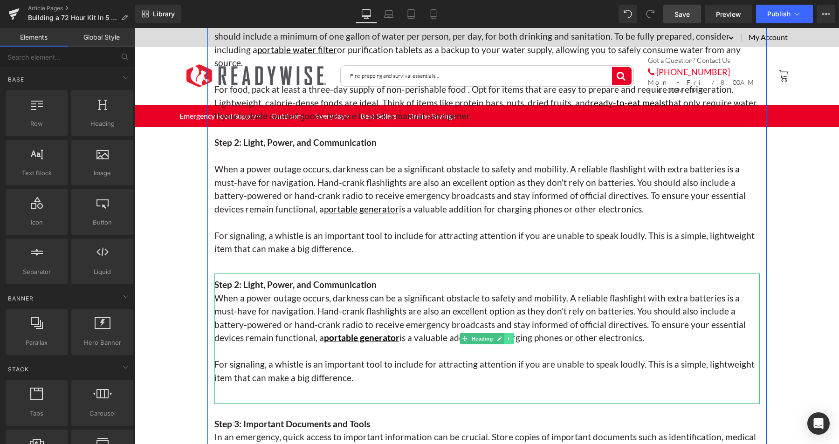
click at [508, 337] on icon at bounding box center [508, 338] width 1 height 3
click at [511, 336] on icon at bounding box center [513, 339] width 5 height 6
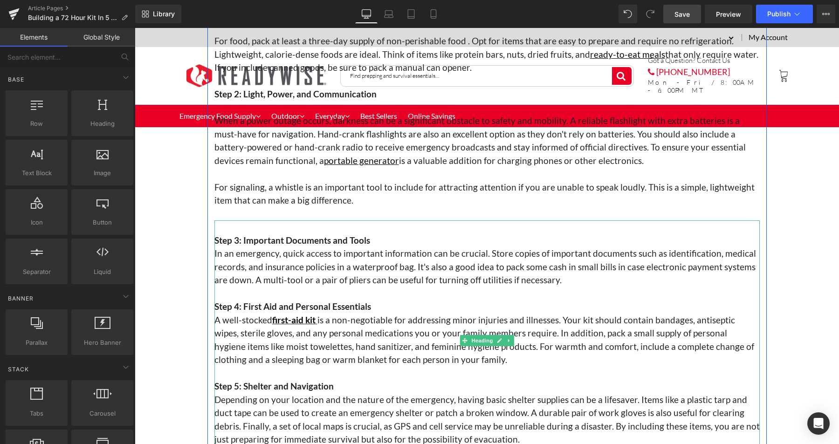
scroll to position [351, 0]
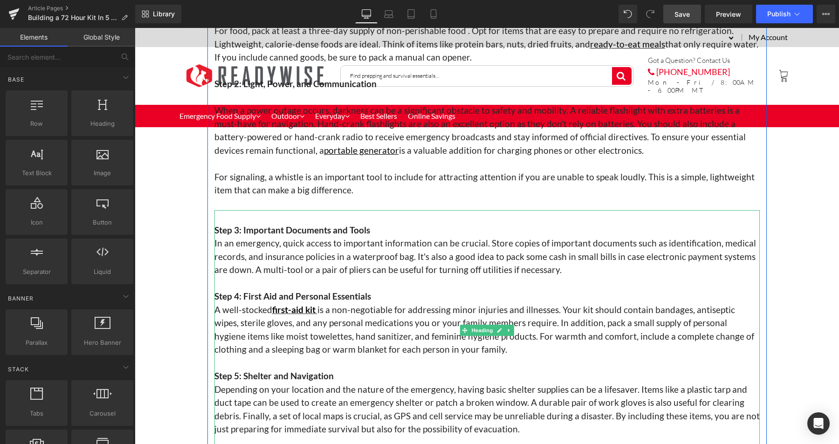
click at [422, 357] on h3 at bounding box center [486, 364] width 545 height 14
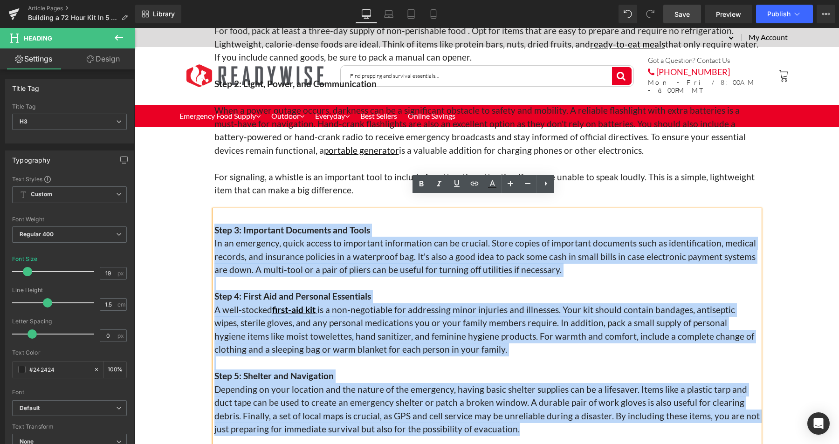
drag, startPoint x: 482, startPoint y: 416, endPoint x: 211, endPoint y: 217, distance: 336.5
click at [214, 217] on div "Step 3: Important Documents and Tools In an emergency, quick access to importan…" at bounding box center [486, 330] width 545 height 240
copy div "Lore 6: Ipsumdolo Sitametco adi Elits Do ei temporinc, utlab etdolo ma aliquaen…"
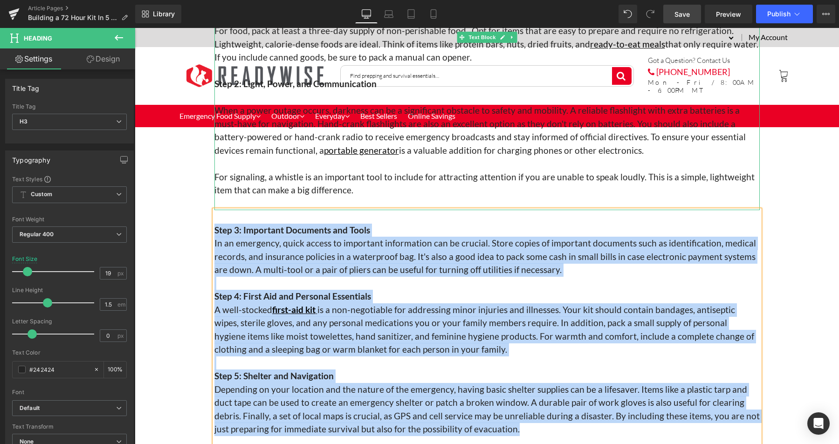
click at [367, 179] on p "For signaling, a whistle is an important tool to include for attracting attenti…" at bounding box center [486, 184] width 545 height 27
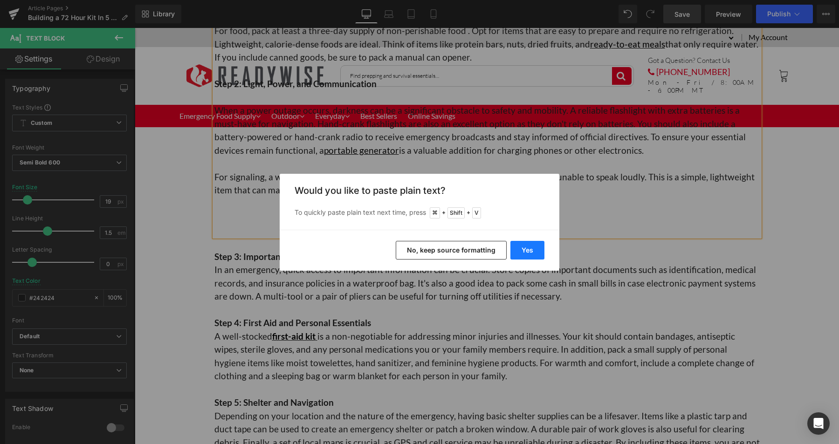
click at [533, 249] on button "Yes" at bounding box center [527, 250] width 34 height 19
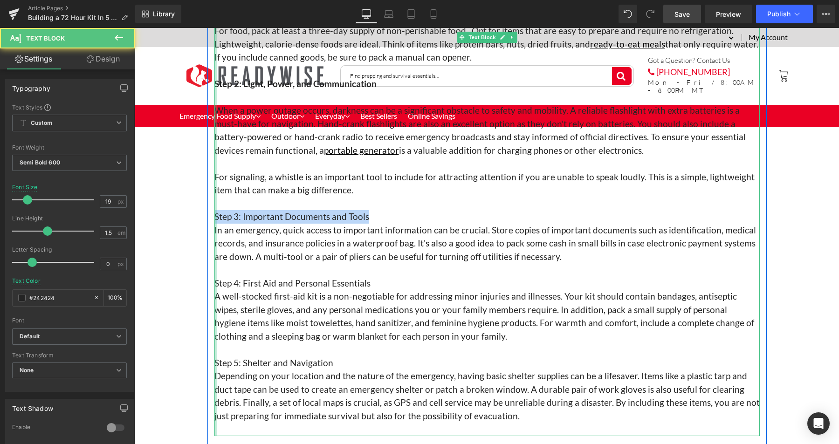
drag, startPoint x: 364, startPoint y: 204, endPoint x: 212, endPoint y: 203, distance: 152.9
click at [214, 203] on div "The First 72 Hours Matter Most—Are You Ready? The first 3 days following a disa…" at bounding box center [486, 124] width 545 height 625
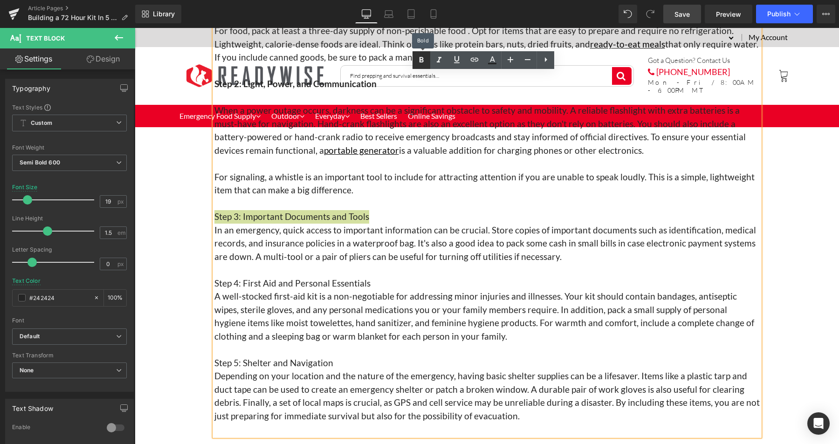
click at [422, 63] on icon at bounding box center [421, 60] width 11 height 11
click at [373, 210] on p "Step 3: Important Documents and Tools" at bounding box center [486, 217] width 545 height 14
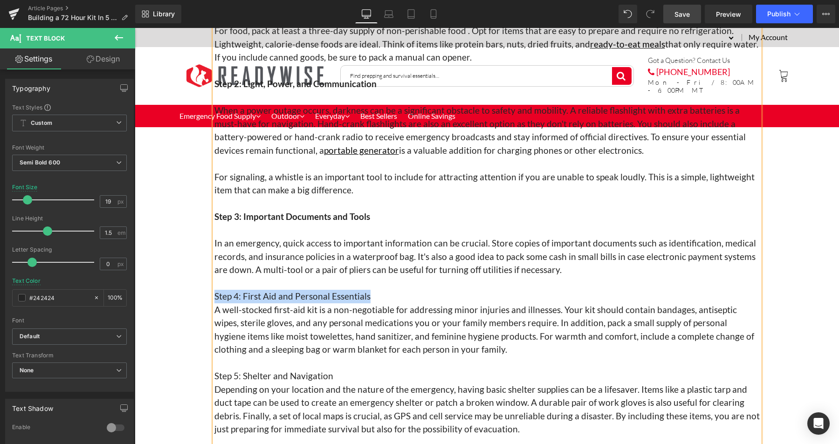
drag, startPoint x: 364, startPoint y: 284, endPoint x: 212, endPoint y: 284, distance: 152.4
click at [214, 290] on p "Step 4: First Aid and Personal Essentials" at bounding box center [486, 297] width 545 height 14
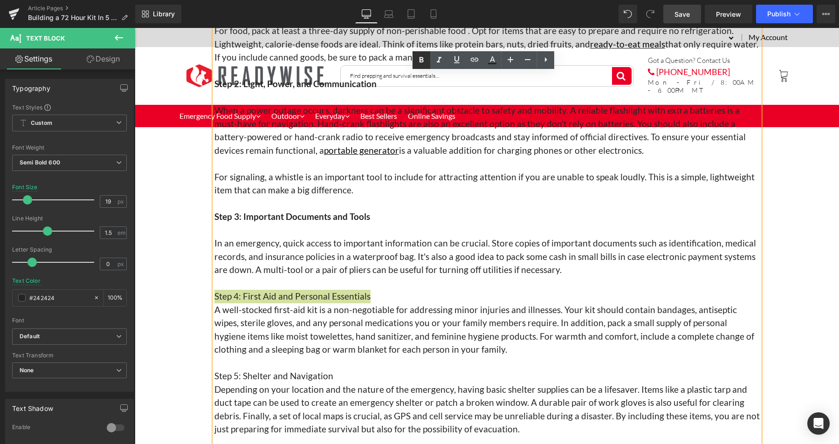
click at [425, 59] on icon at bounding box center [421, 60] width 11 height 11
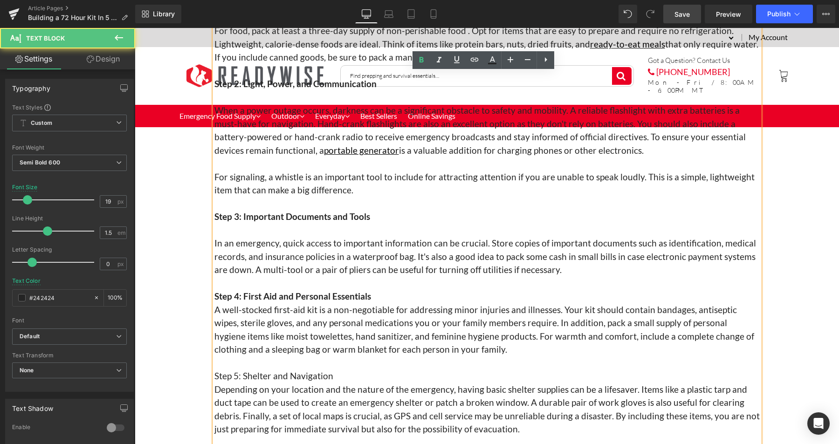
click at [379, 290] on p "Step 4: First Aid and Personal Essentials" at bounding box center [486, 297] width 545 height 14
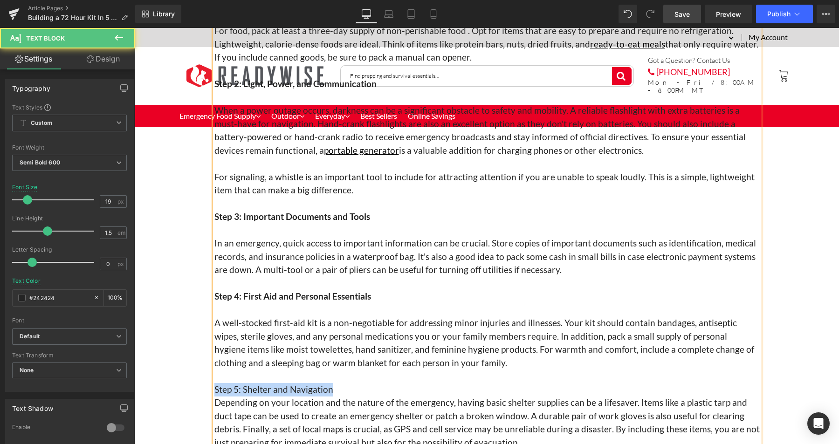
drag, startPoint x: 334, startPoint y: 376, endPoint x: 211, endPoint y: 378, distance: 123.1
click at [214, 383] on p "Step 5: Shelter and Navigation" at bounding box center [486, 390] width 545 height 14
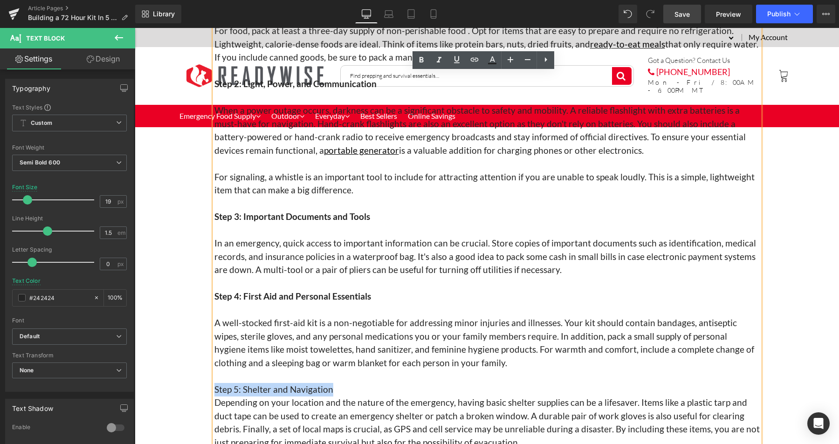
copy span "Step 5: Shelter and Navigation"
click at [298, 384] on span "Step 5: Shelter and Navigation" at bounding box center [273, 389] width 119 height 11
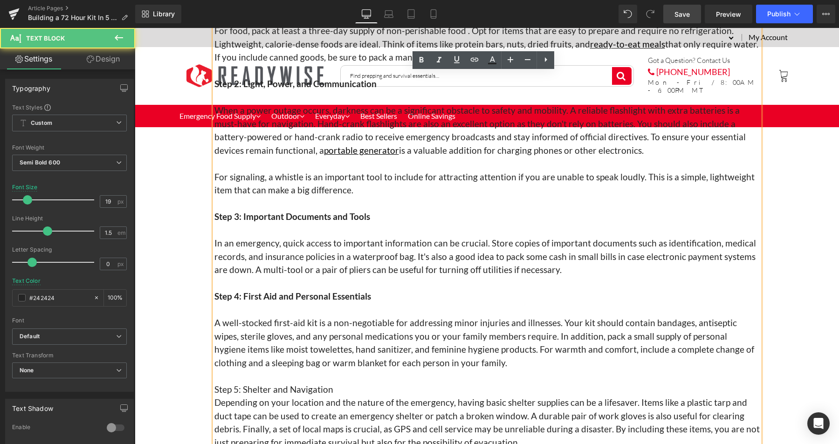
click at [329, 383] on p "Step 5: Shelter and Navigation" at bounding box center [486, 390] width 545 height 14
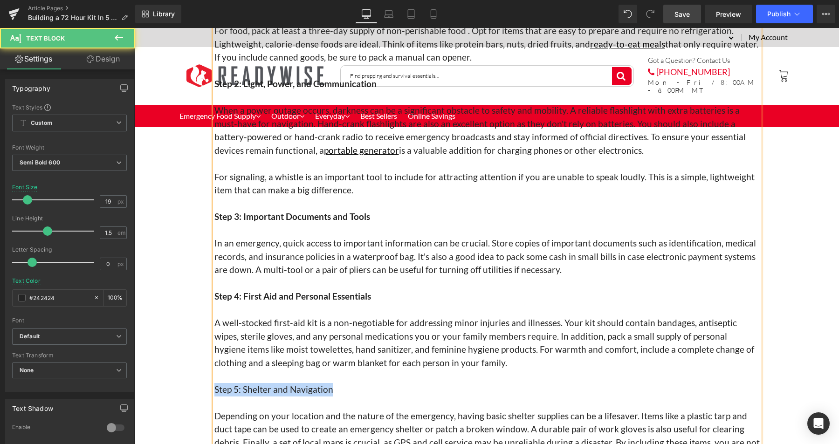
drag, startPoint x: 329, startPoint y: 378, endPoint x: 212, endPoint y: 380, distance: 116.5
click at [214, 383] on p "Step 5: Shelter and Navigation" at bounding box center [486, 390] width 545 height 14
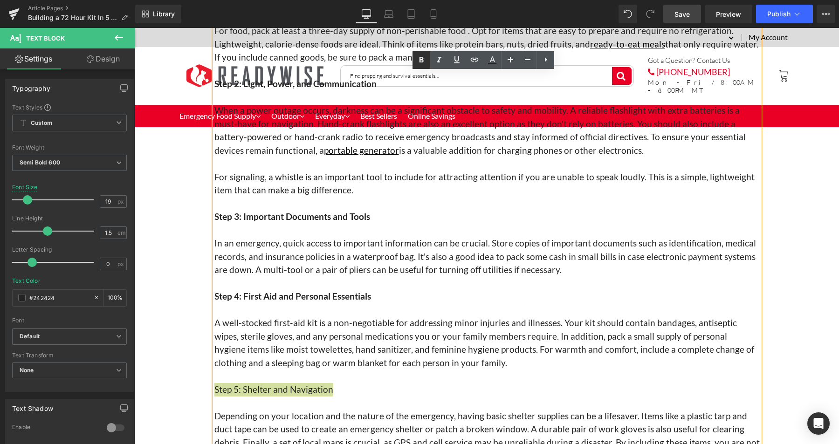
click at [419, 65] on icon at bounding box center [421, 60] width 11 height 11
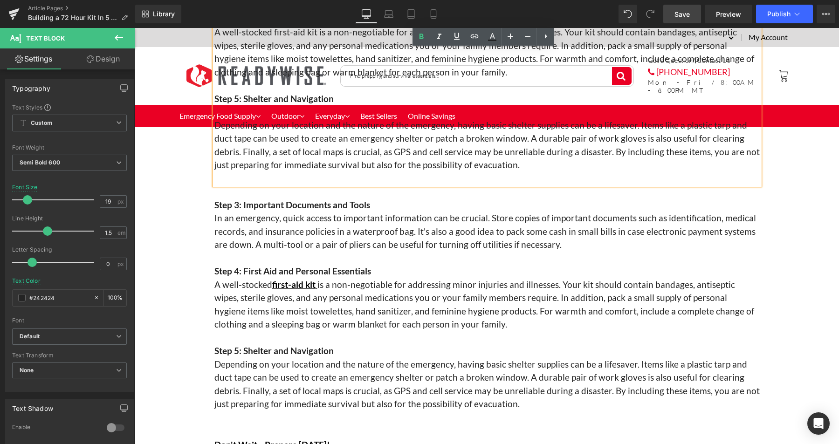
scroll to position [649, 0]
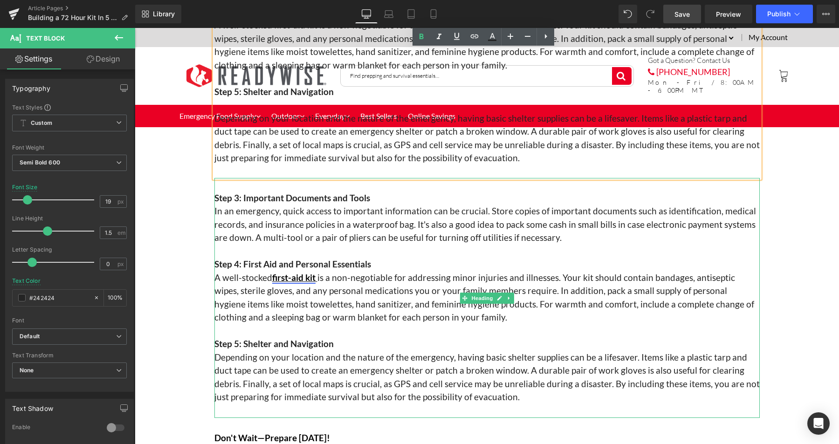
click at [306, 272] on link "first-aid kit" at bounding box center [293, 277] width 43 height 11
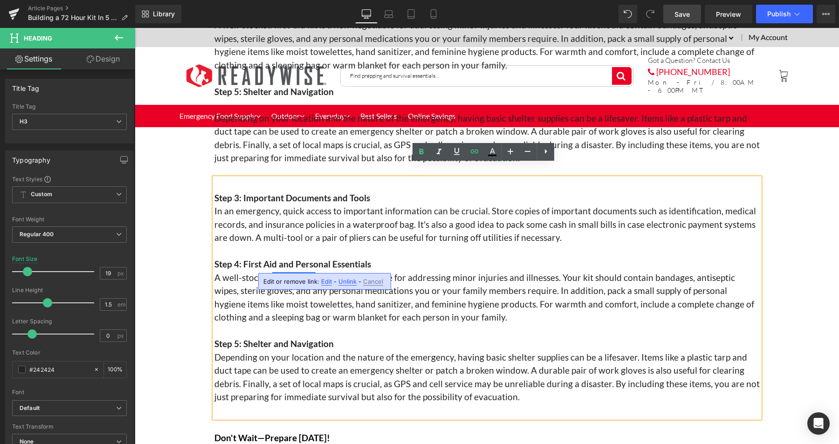
click at [323, 280] on span "Edit" at bounding box center [326, 282] width 11 height 8
click at [364, 287] on input "[URL][DOMAIN_NAME]" at bounding box center [317, 284] width 144 height 23
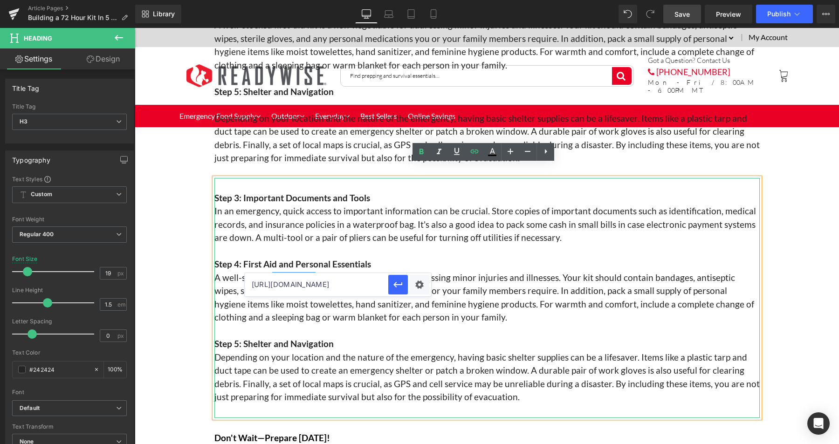
click at [359, 271] on h3 "A well-stocked first-aid kit is a non-negotiable for addressing minor injuries …" at bounding box center [486, 297] width 545 height 53
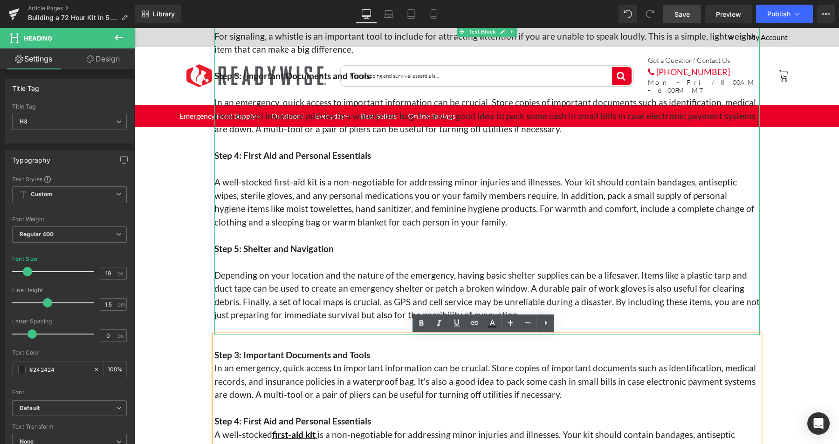
scroll to position [507, 0]
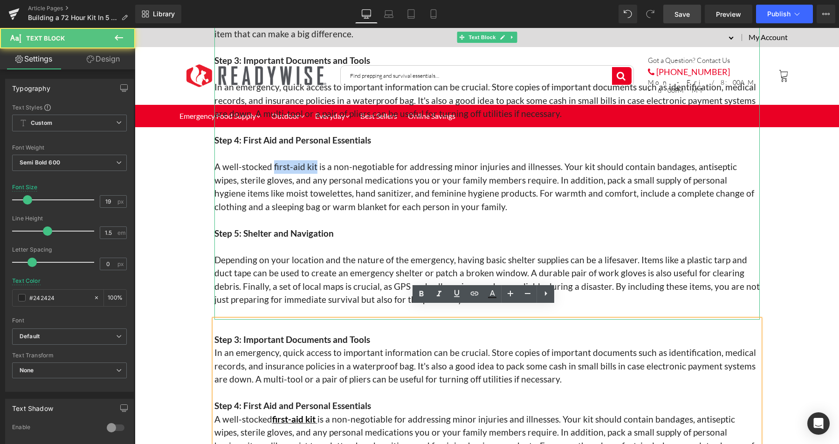
drag, startPoint x: 312, startPoint y: 153, endPoint x: 269, endPoint y: 157, distance: 43.0
click at [269, 161] on span "A well-stocked first-aid kit is a non-negotiable for addressing minor injuries …" at bounding box center [484, 186] width 540 height 51
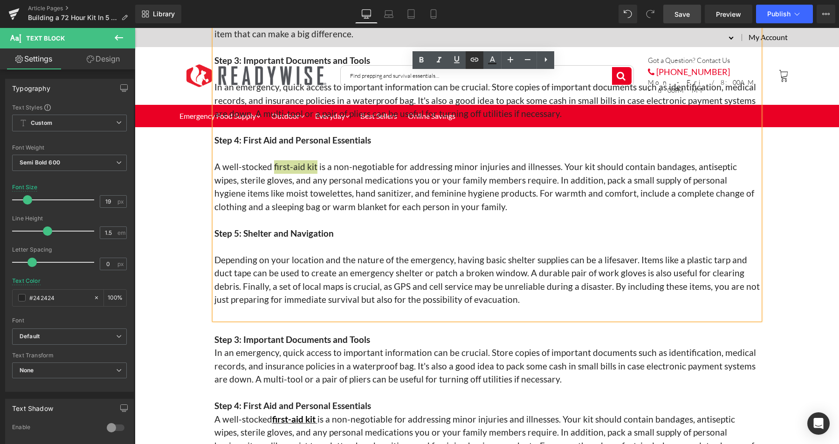
click at [469, 57] on icon at bounding box center [474, 59] width 11 height 11
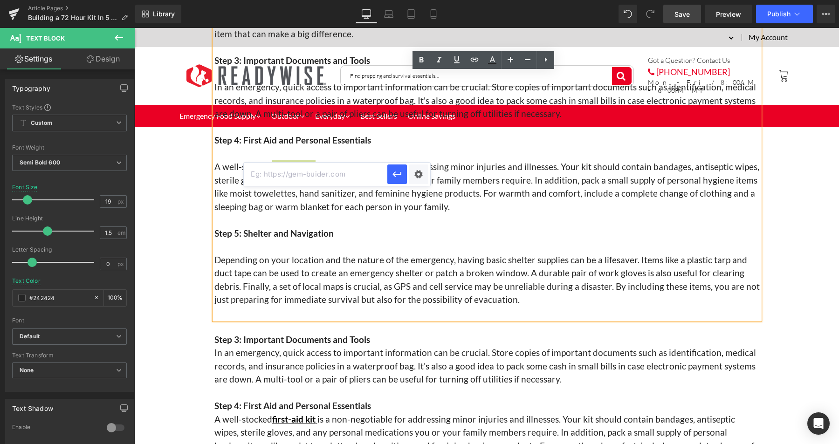
click at [357, 173] on input "text" at bounding box center [316, 174] width 144 height 23
paste input "[URL][DOMAIN_NAME]"
type input "[URL][DOMAIN_NAME]"
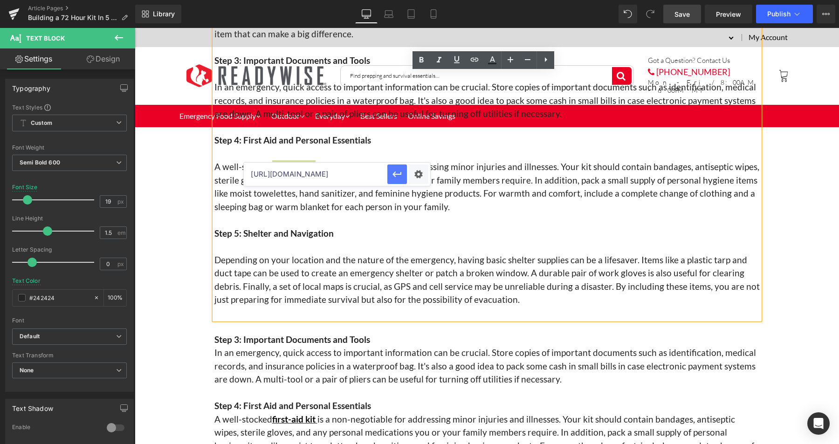
click at [395, 177] on icon "button" at bounding box center [397, 174] width 11 height 11
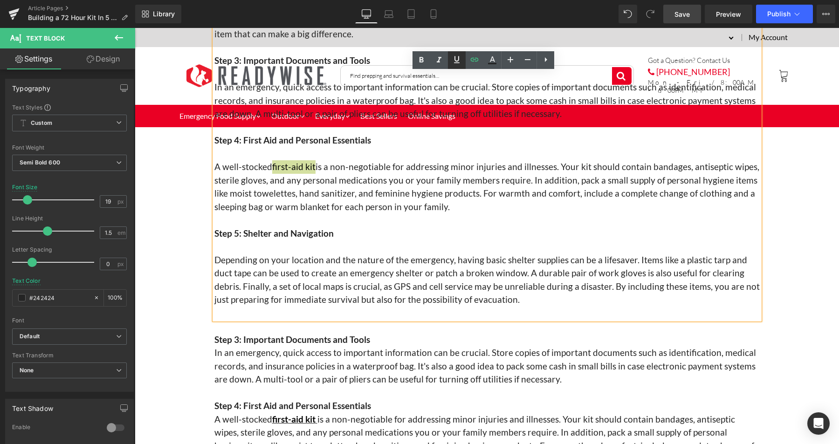
click at [453, 61] on icon at bounding box center [456, 59] width 11 height 11
click at [183, 282] on div "Building a 72 Hour Kit In 5 Easy Steps Heading The First 72 Hours Matter Most—A…" at bounding box center [487, 417] width 704 height 1644
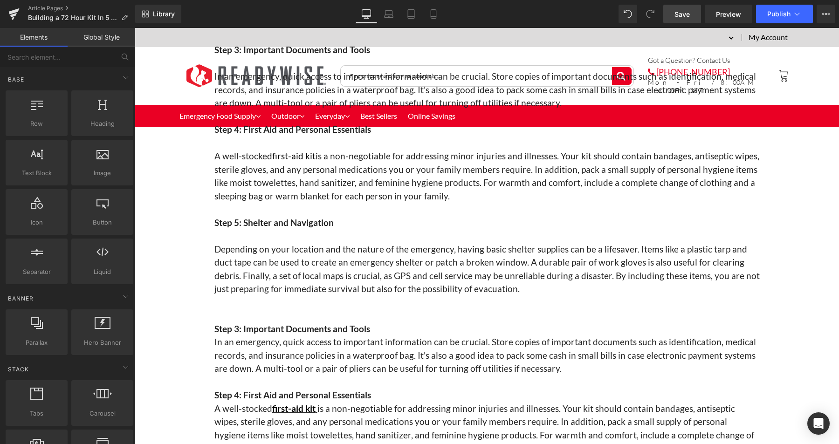
scroll to position [630, 0]
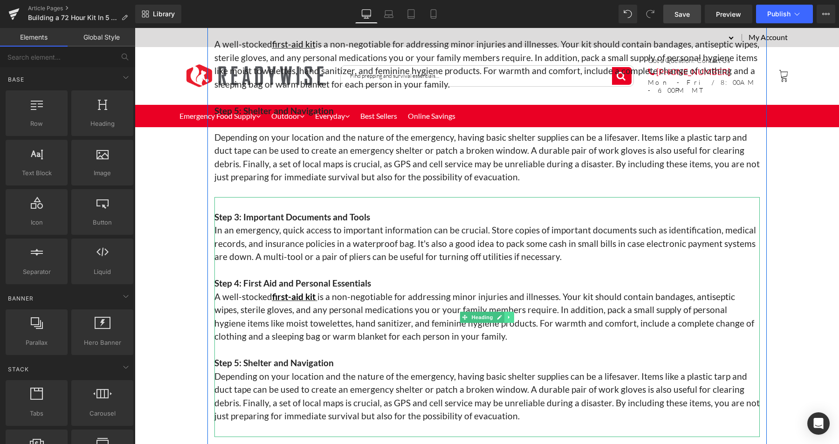
click at [507, 315] on icon at bounding box center [509, 318] width 5 height 6
click at [511, 315] on icon at bounding box center [513, 318] width 5 height 6
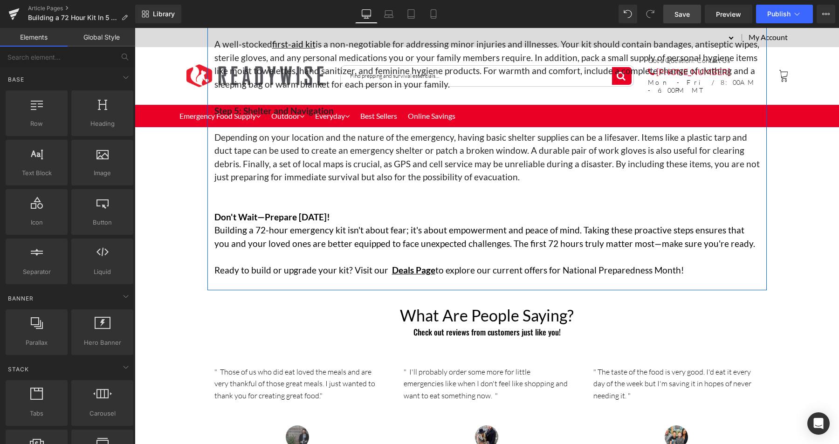
click at [171, 296] on div "Building a 72 Hour Kit In 5 Easy Steps Heading The First 72 Hours Matter Most—A…" at bounding box center [487, 175] width 704 height 1404
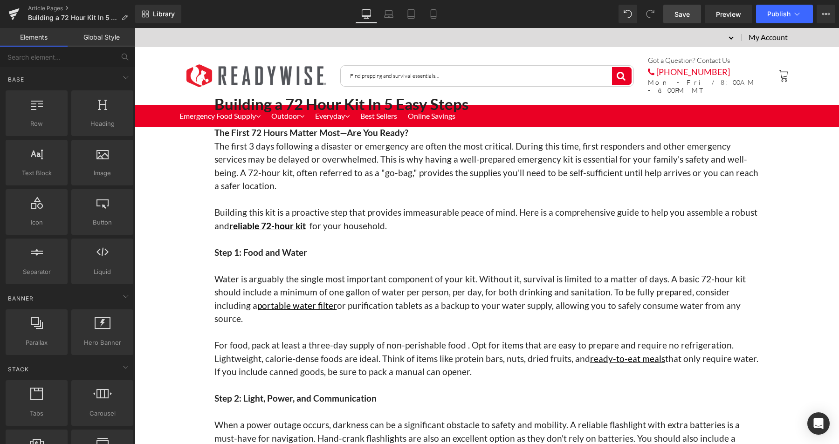
scroll to position [0, 0]
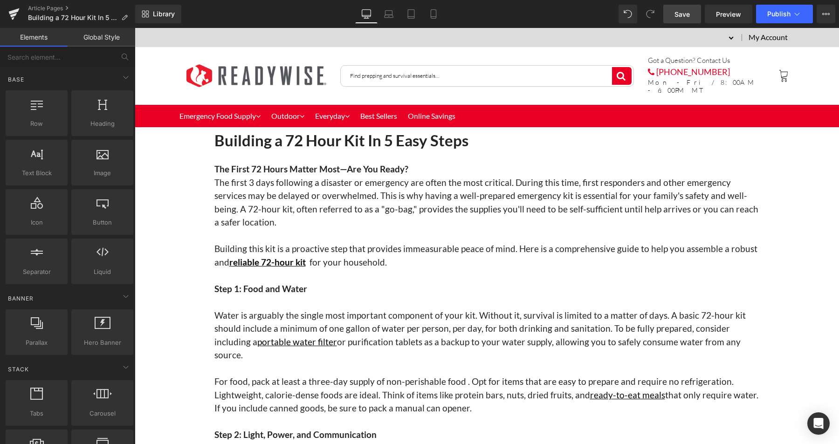
click at [683, 12] on span "Save" at bounding box center [681, 14] width 15 height 10
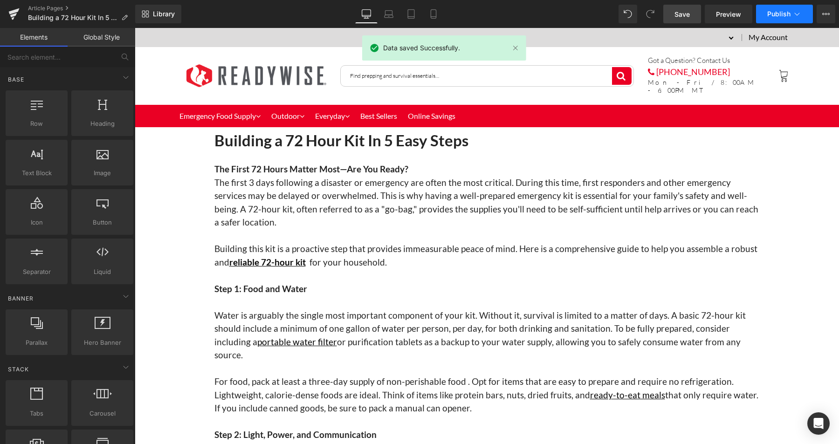
click at [779, 14] on span "Publish" at bounding box center [778, 13] width 23 height 7
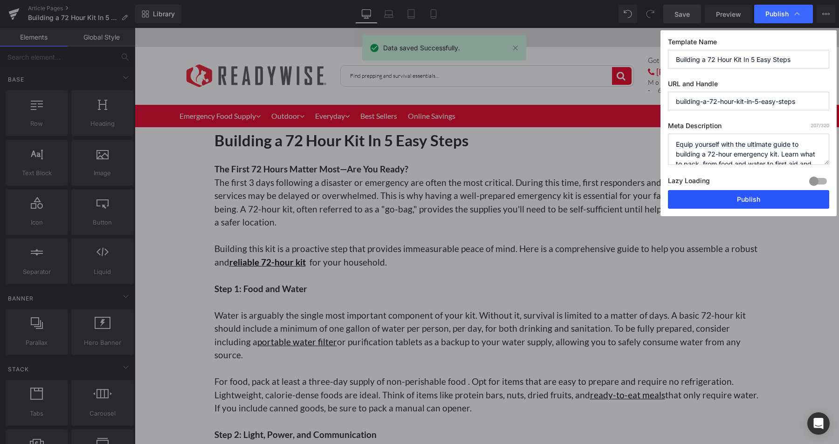
click at [743, 195] on button "Publish" at bounding box center [748, 199] width 161 height 19
